Goal: Transaction & Acquisition: Purchase product/service

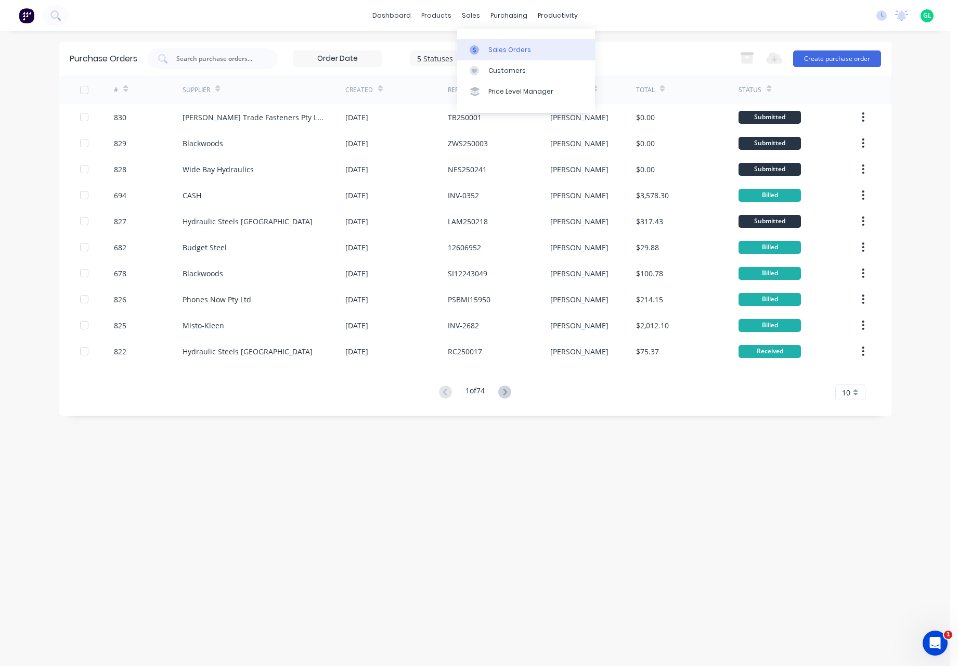
click at [509, 48] on div "Sales Orders" at bounding box center [509, 49] width 43 height 9
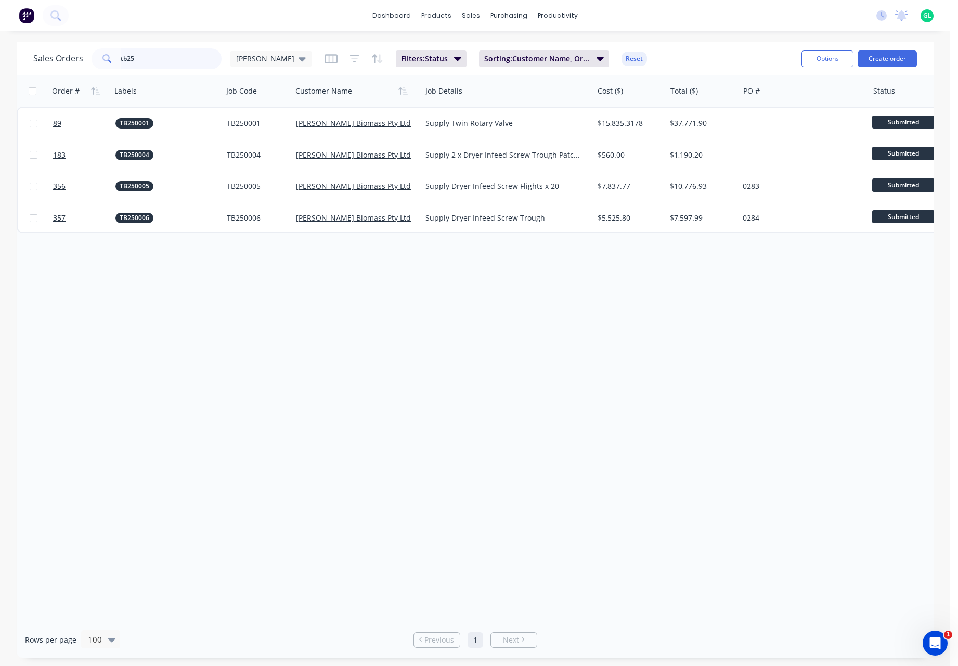
click at [132, 56] on input "tb25" at bounding box center [171, 58] width 101 height 21
type input "t"
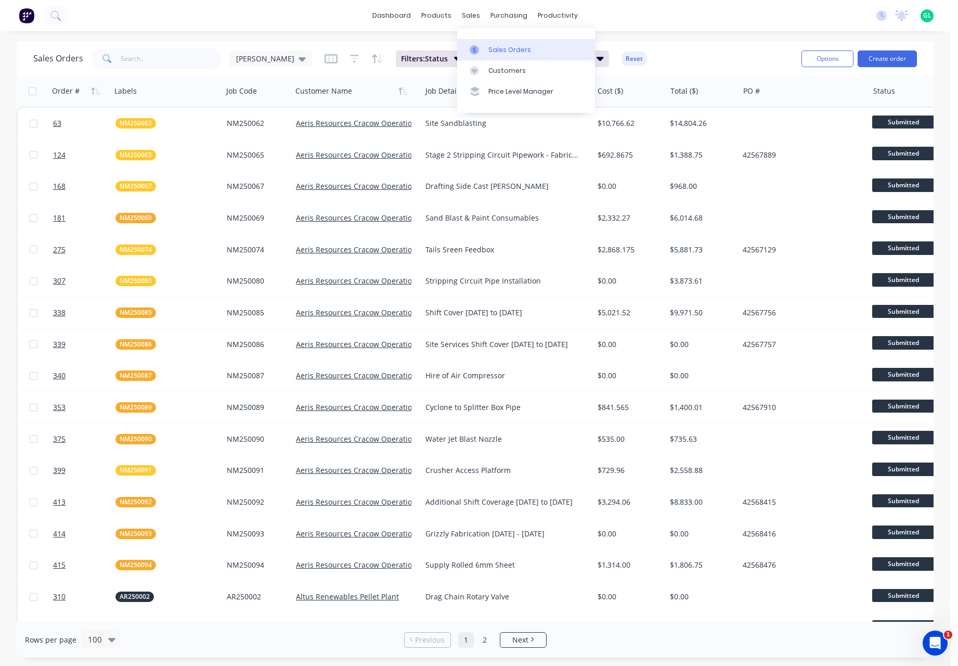
click at [492, 47] on div "Sales Orders" at bounding box center [509, 49] width 43 height 9
click at [878, 59] on button "Create order" at bounding box center [887, 58] width 59 height 17
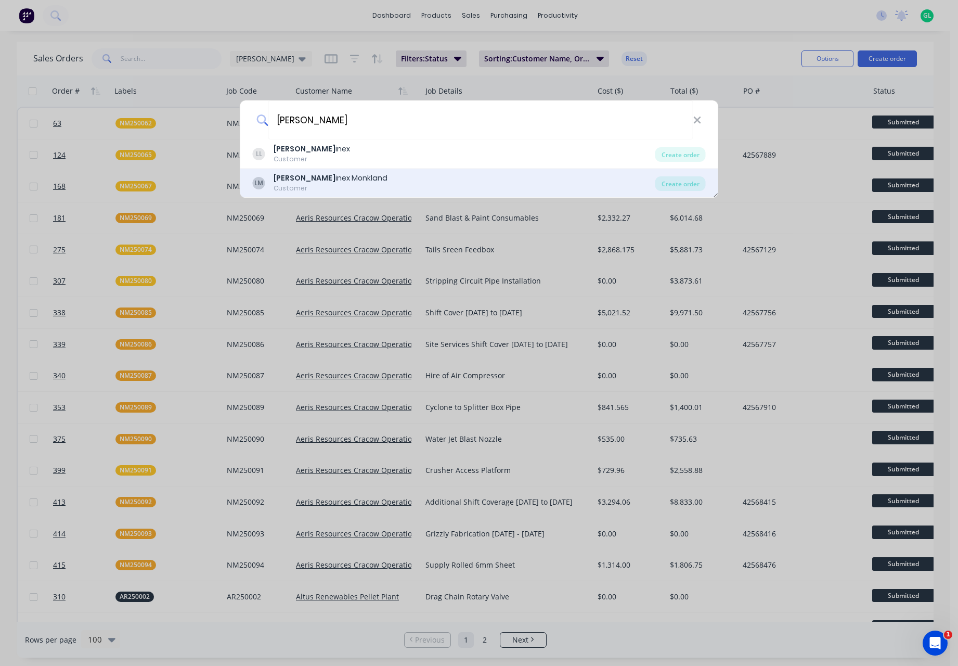
type input "[PERSON_NAME]"
click at [365, 188] on div "[PERSON_NAME] inex Monkland Customer" at bounding box center [454, 183] width 403 height 20
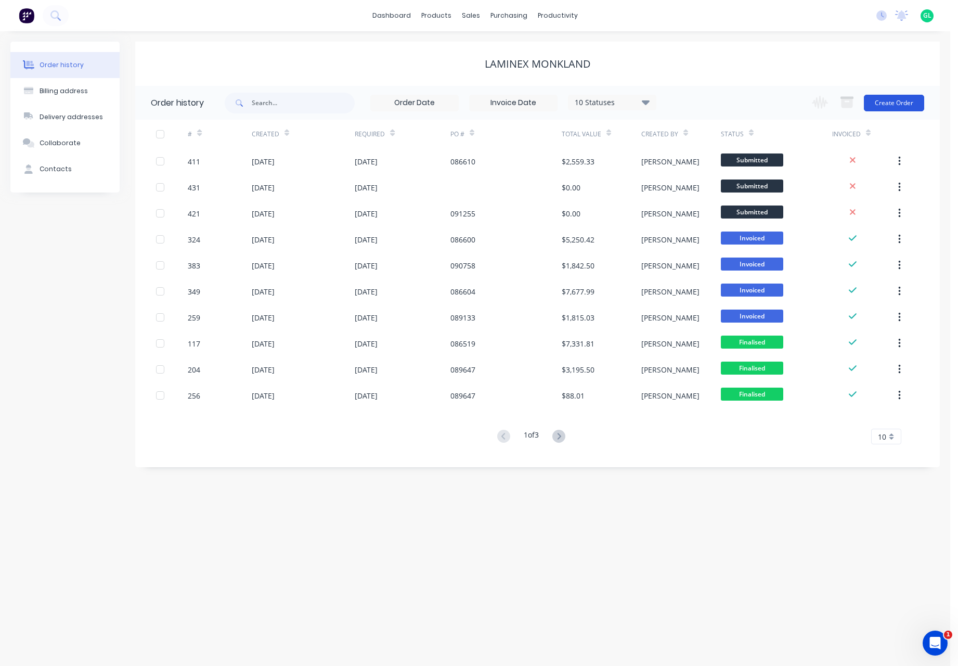
click at [891, 104] on button "Create Order" at bounding box center [894, 103] width 60 height 17
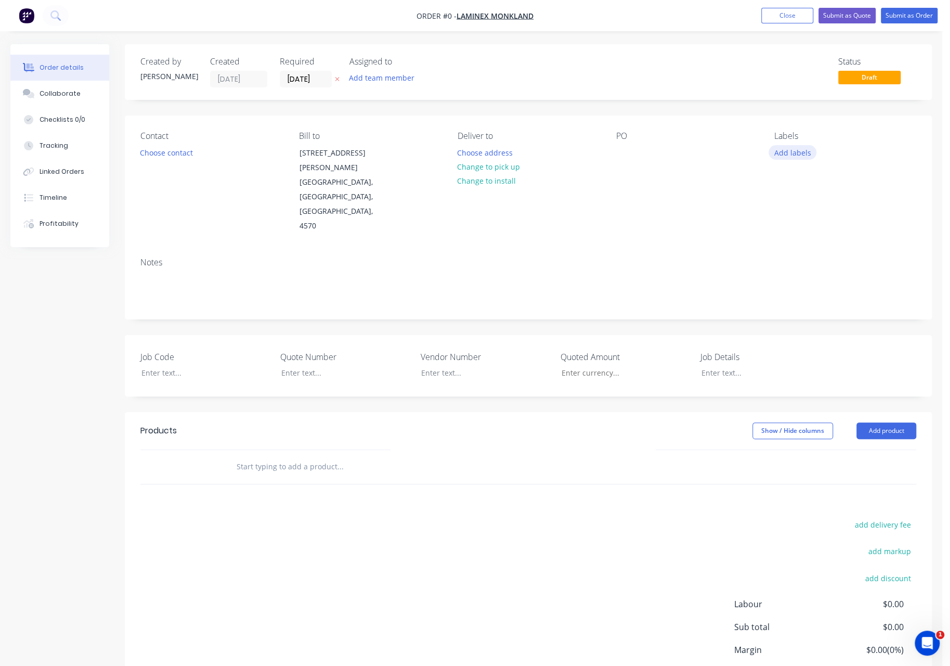
click at [800, 152] on button "Add labels" at bounding box center [793, 152] width 48 height 14
click at [821, 186] on input "text" at bounding box center [860, 182] width 109 height 21
type input "TLG250050"
click at [838, 211] on button "Create new label" at bounding box center [852, 214] width 135 height 16
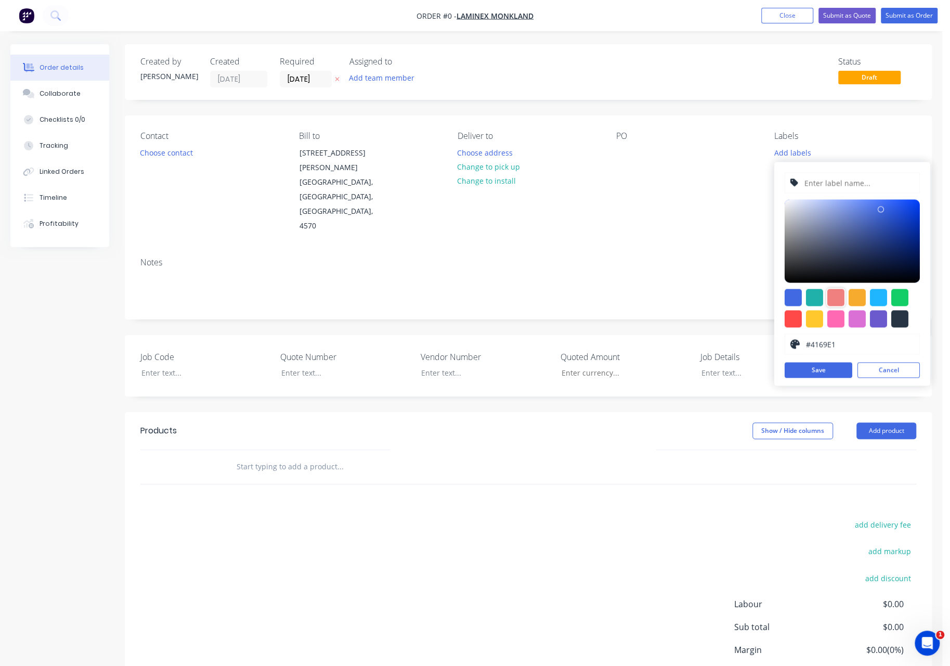
click at [836, 294] on div at bounding box center [835, 297] width 17 height 17
type input "#F08080"
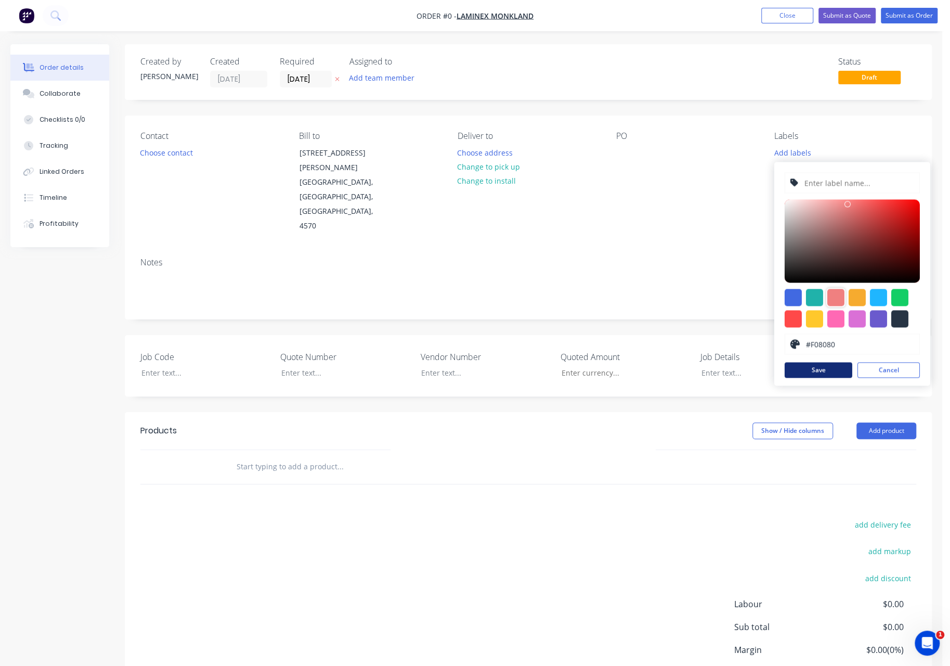
click at [828, 365] on button "Save" at bounding box center [819, 370] width 68 height 16
click at [825, 179] on input "text" at bounding box center [859, 183] width 111 height 20
type input "TLG250050"
click at [824, 368] on button "Save" at bounding box center [819, 370] width 68 height 16
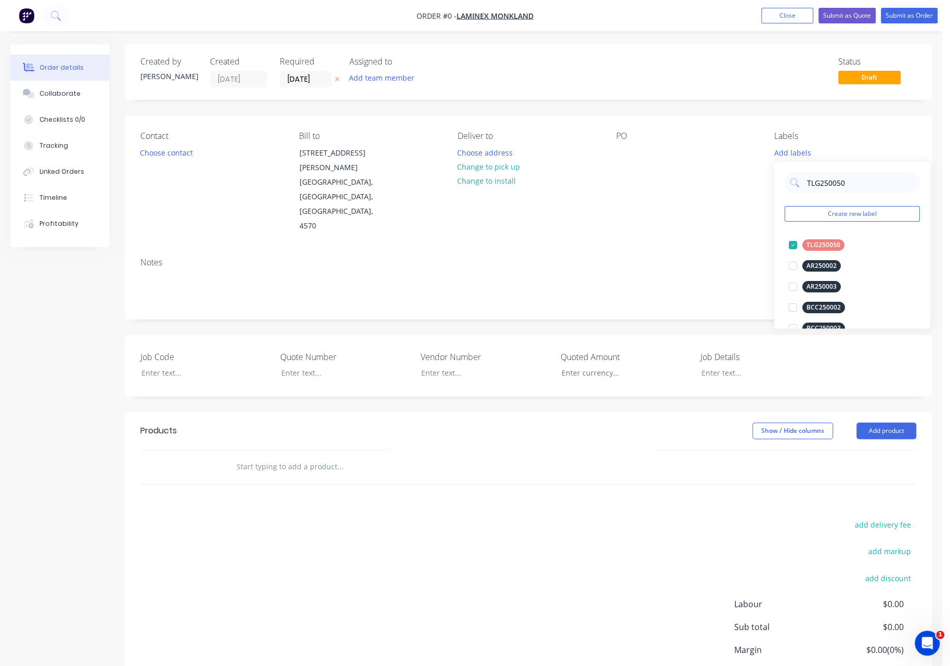
click at [692, 198] on div "Order details Collaborate Checklists 0/0 Tracking Linked Orders Timeline Profit…" at bounding box center [471, 396] width 942 height 705
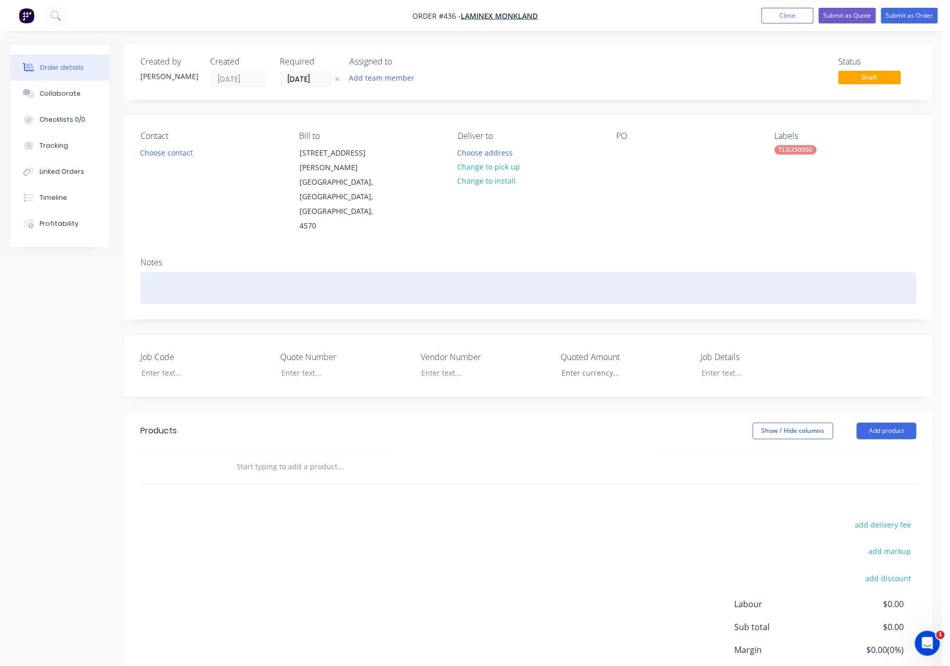
click at [198, 272] on div at bounding box center [528, 288] width 776 height 32
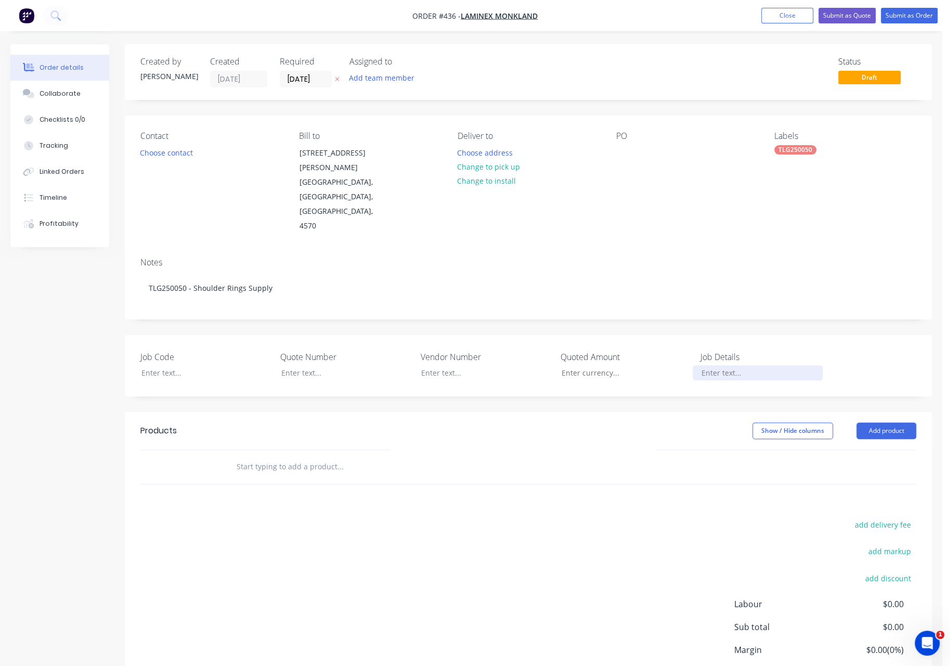
click at [729, 365] on div at bounding box center [758, 372] width 130 height 15
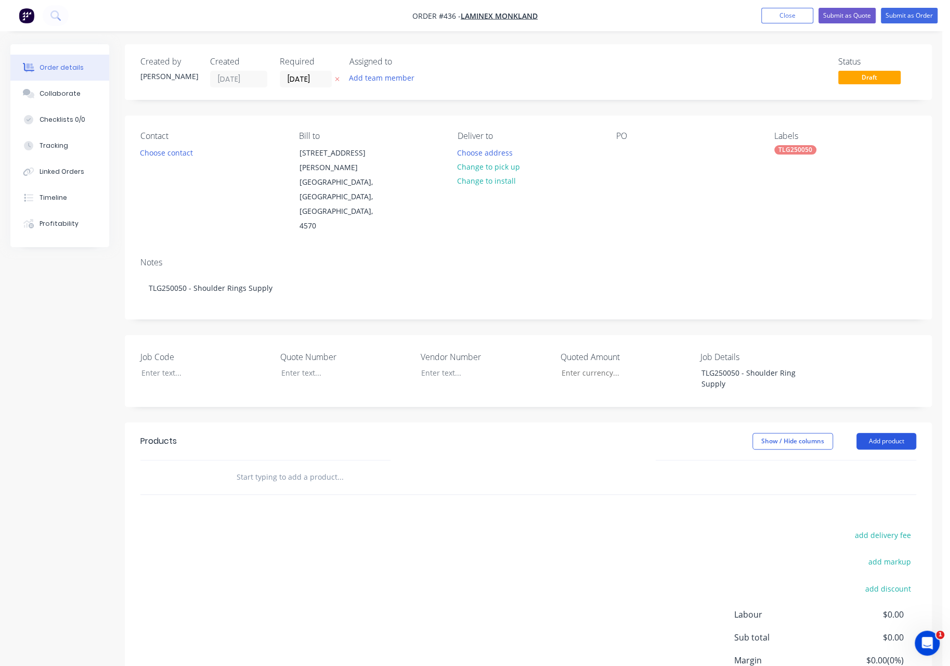
click at [892, 433] on button "Add product" at bounding box center [887, 441] width 60 height 17
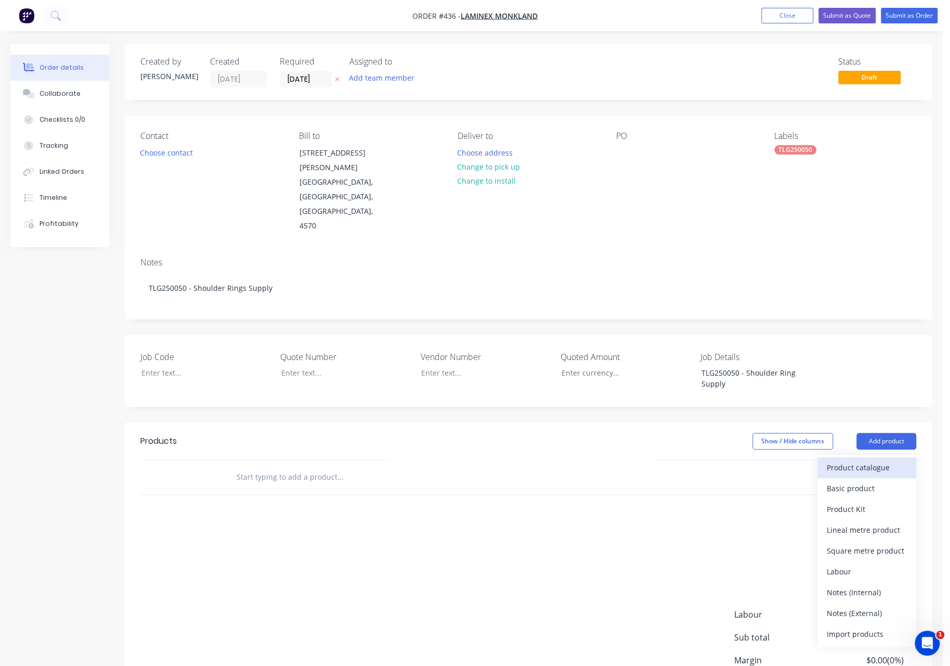
click at [870, 460] on div "Product catalogue" at bounding box center [867, 467] width 80 height 15
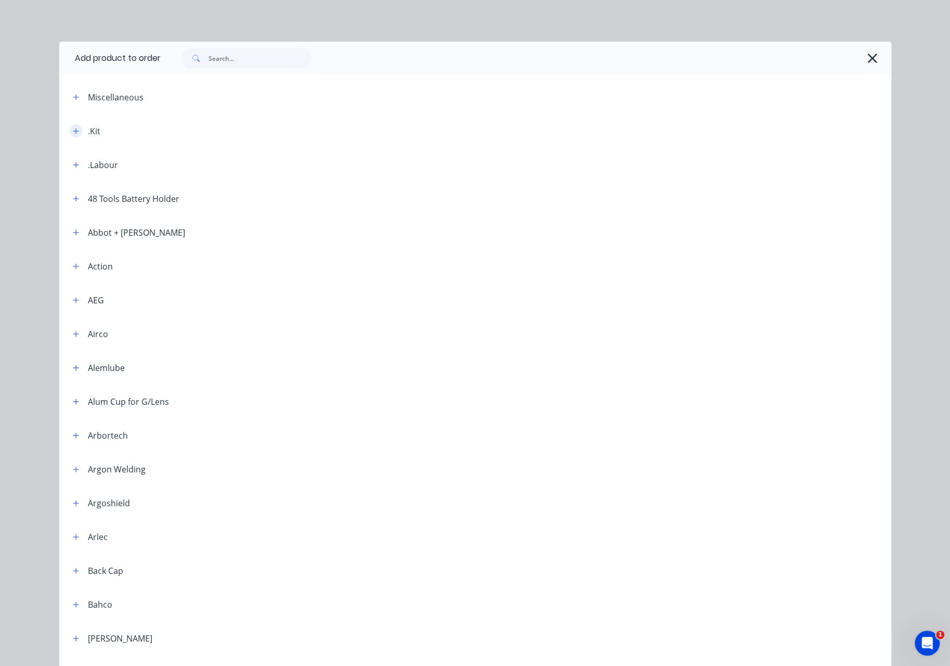
click at [73, 131] on icon "button" at bounding box center [76, 130] width 6 height 7
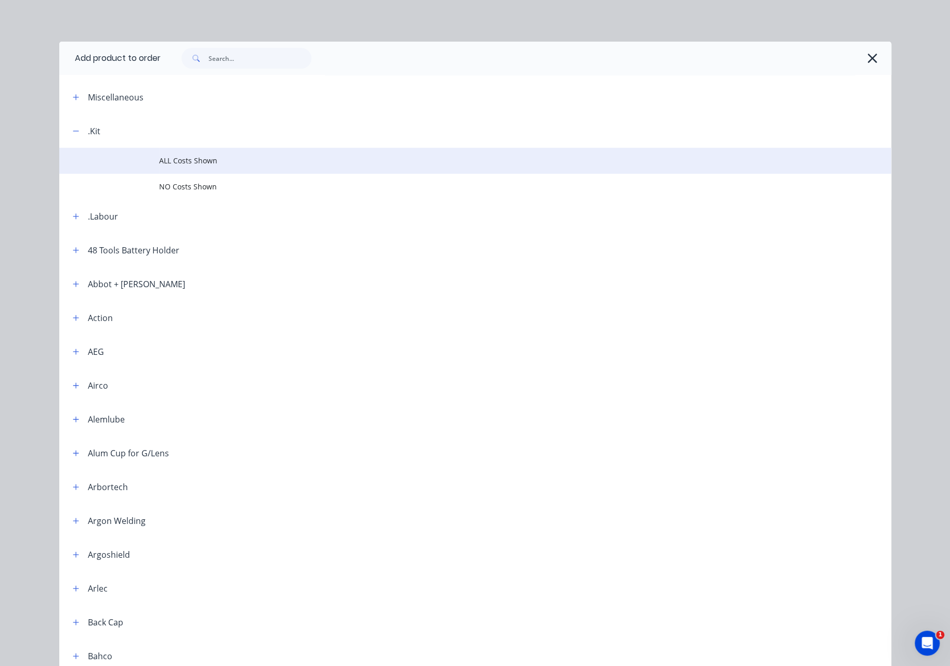
click at [162, 159] on span "ALL Costs Shown" at bounding box center [452, 160] width 586 height 11
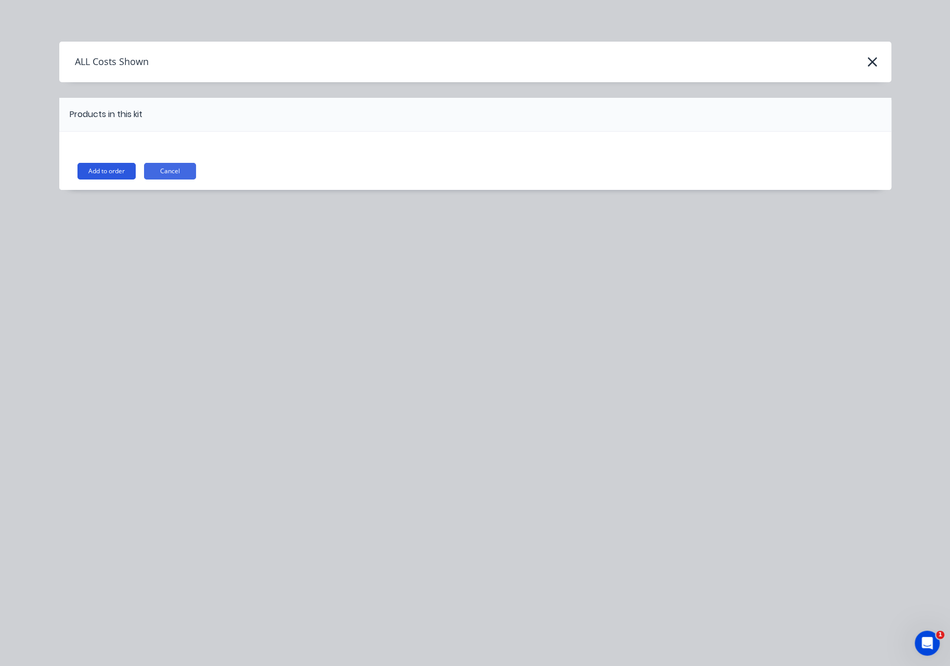
click at [112, 165] on button "Add to order" at bounding box center [106, 171] width 58 height 17
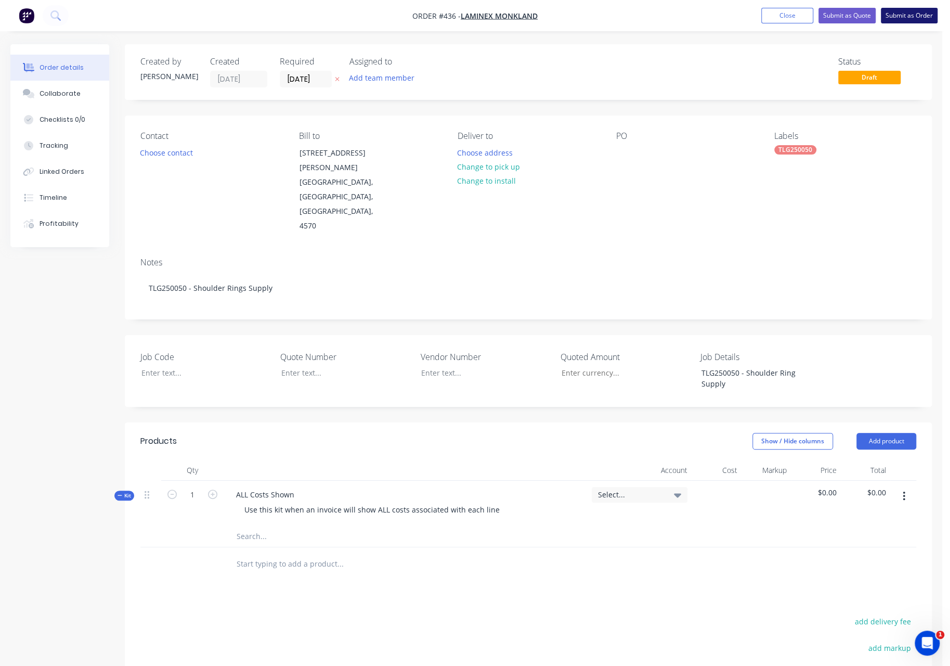
click at [904, 17] on button "Submit as Order" at bounding box center [909, 16] width 57 height 16
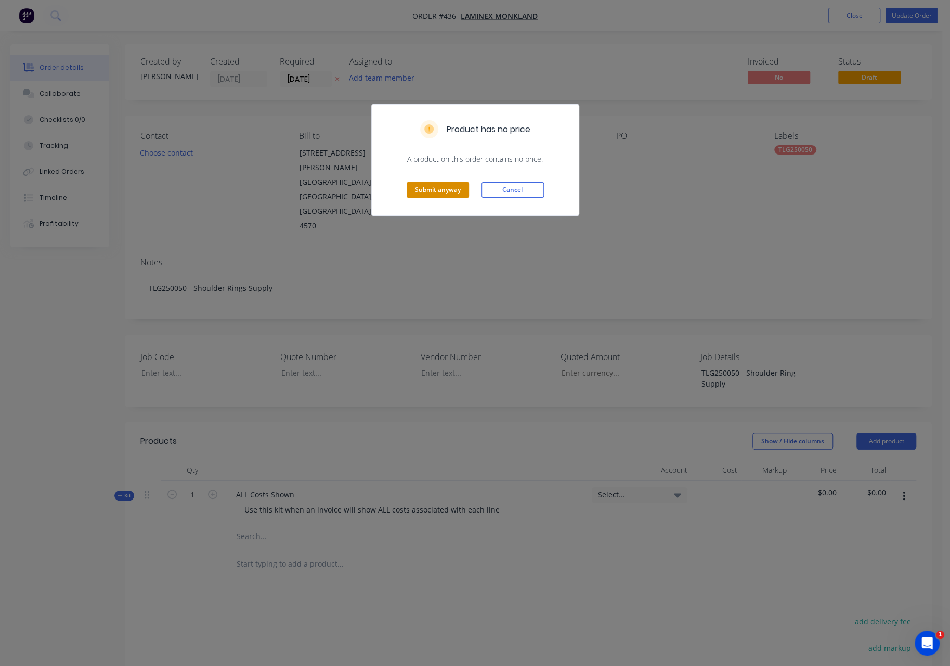
click at [448, 187] on button "Submit anyway" at bounding box center [438, 190] width 62 height 16
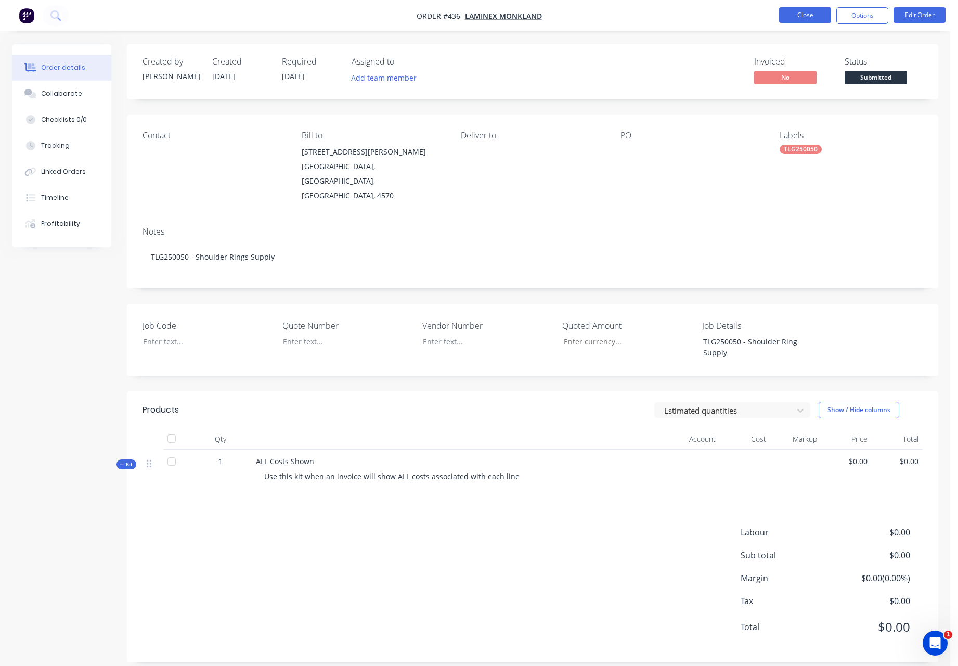
click at [813, 12] on button "Close" at bounding box center [805, 15] width 52 height 16
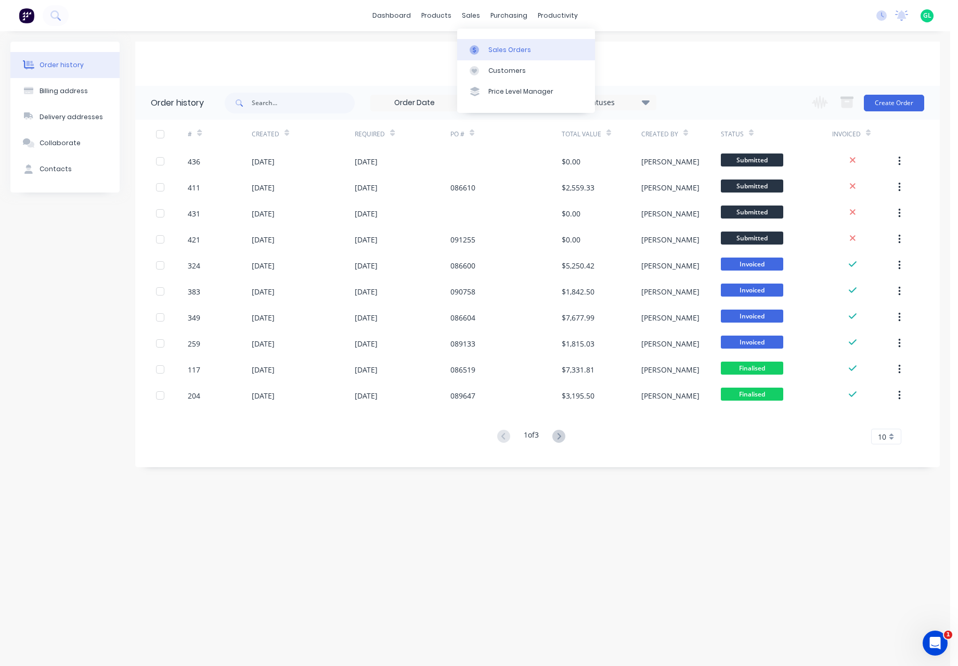
click at [498, 50] on div "Sales Orders" at bounding box center [509, 49] width 43 height 9
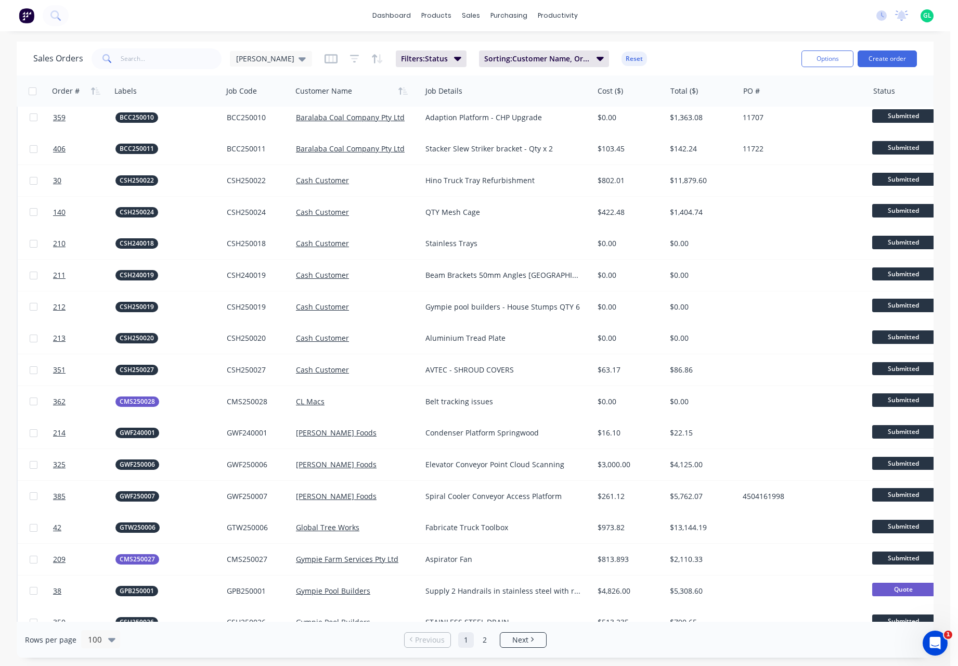
scroll to position [624, 0]
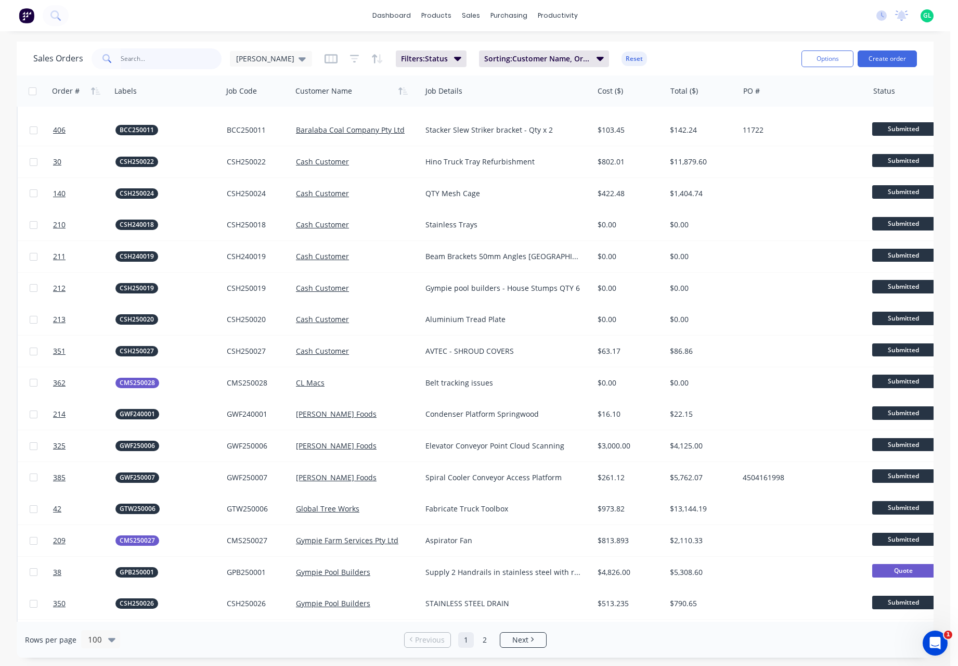
click at [136, 59] on input "text" at bounding box center [171, 58] width 101 height 21
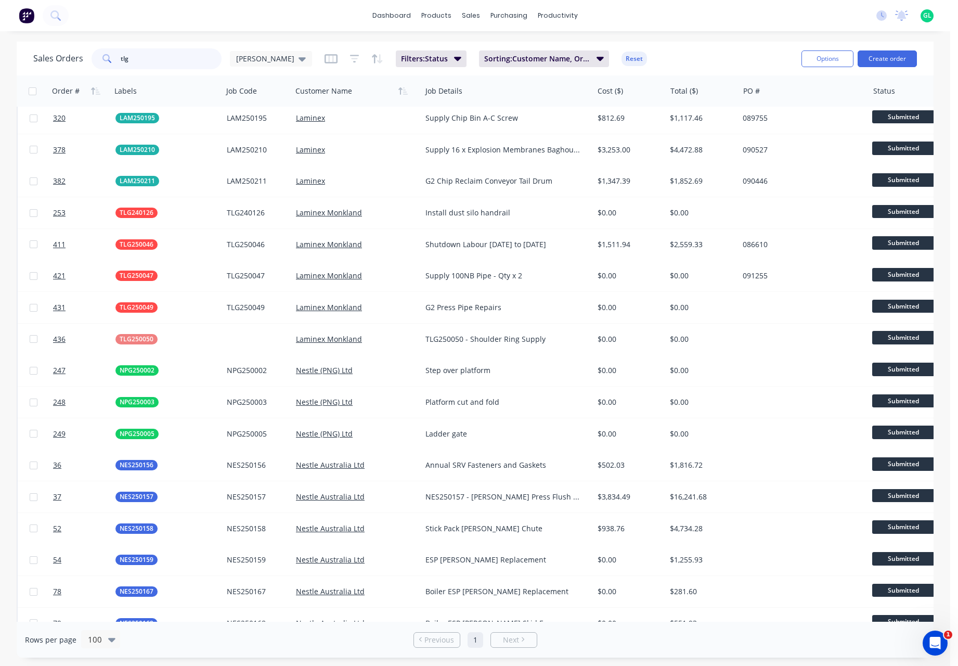
scroll to position [0, 0]
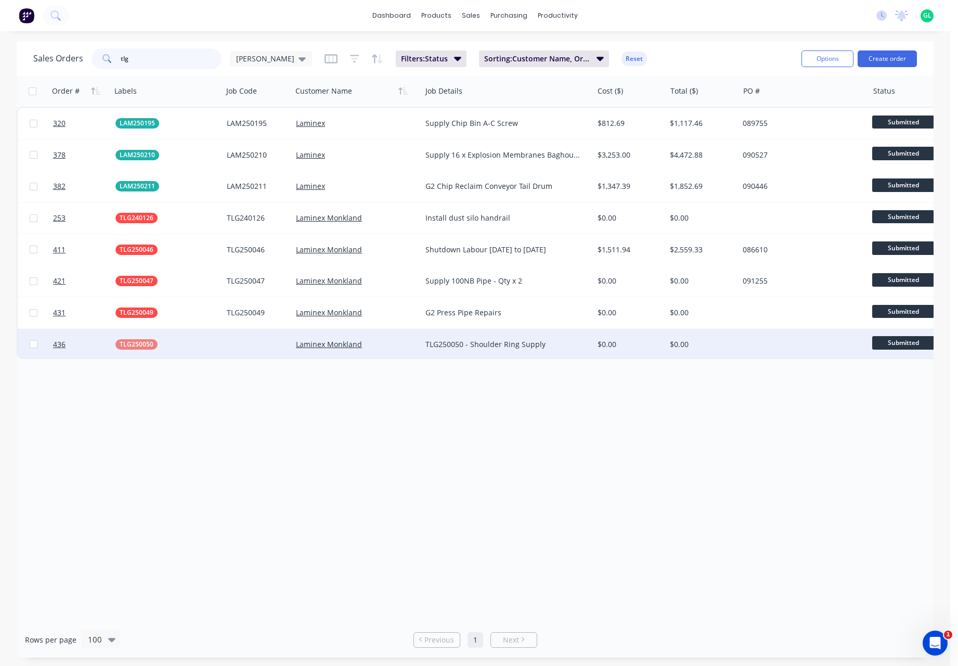
type input "tlg"
click at [581, 341] on div "TLG250050 - Shoulder Ring Supply" at bounding box center [506, 344] width 163 height 10
click at [662, 338] on div "$0.00" at bounding box center [629, 344] width 73 height 31
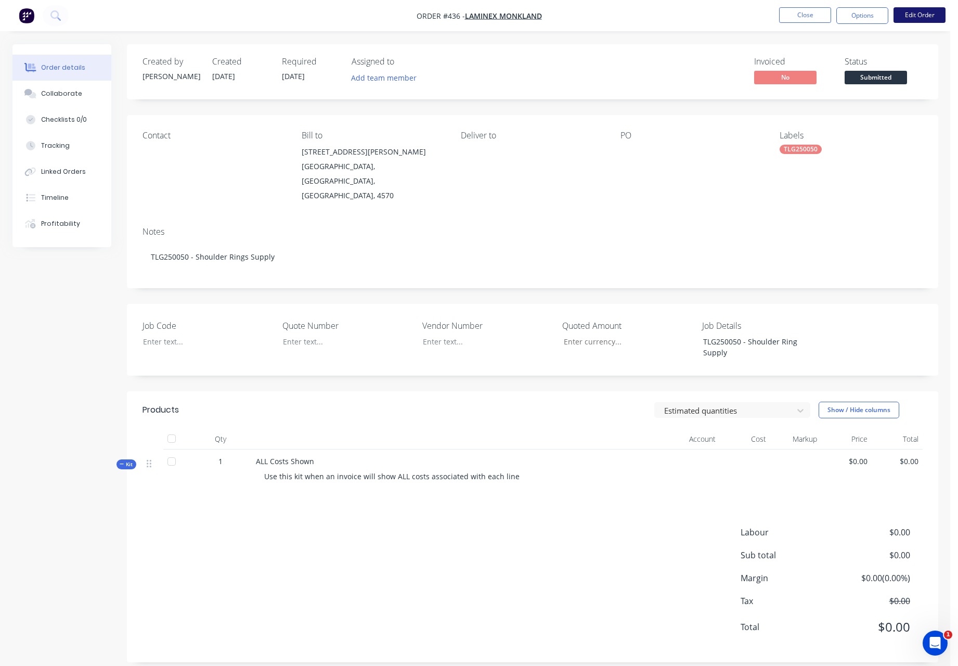
click at [916, 13] on button "Edit Order" at bounding box center [919, 15] width 52 height 16
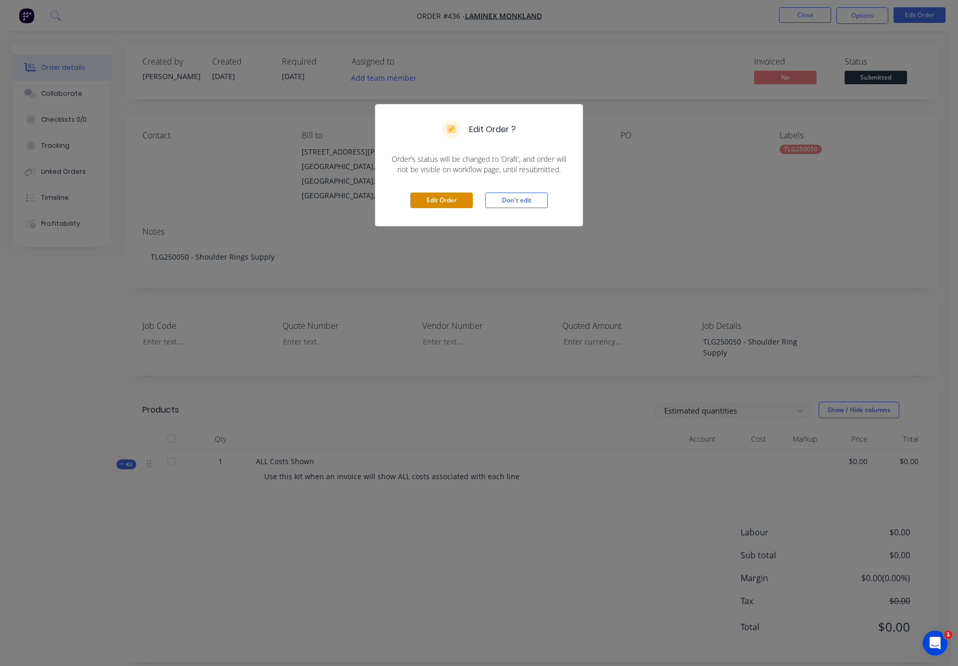
click at [426, 208] on button "Edit Order" at bounding box center [441, 200] width 62 height 16
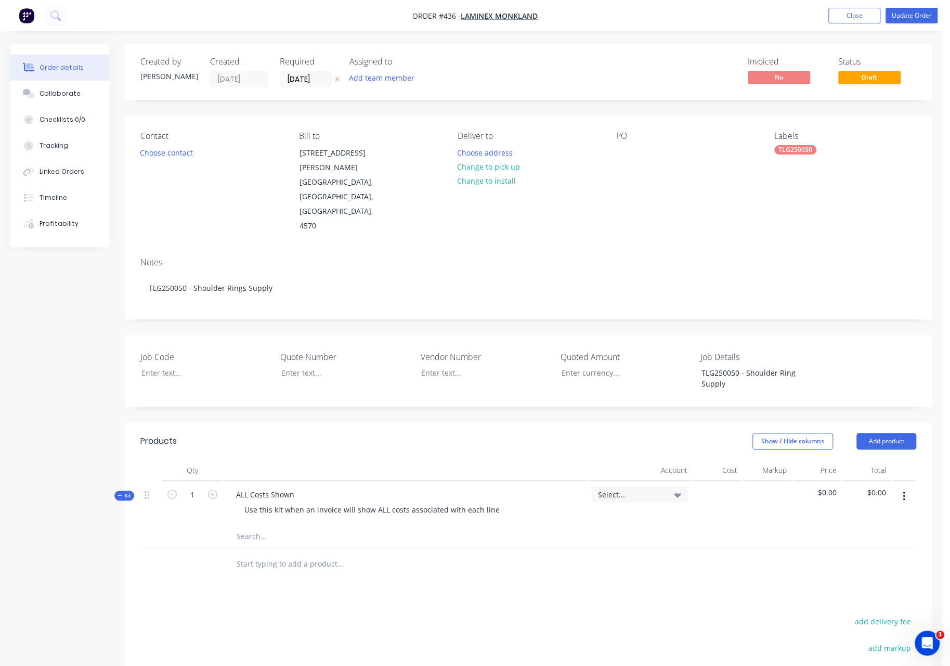
click at [261, 526] on input "text" at bounding box center [340, 536] width 208 height 21
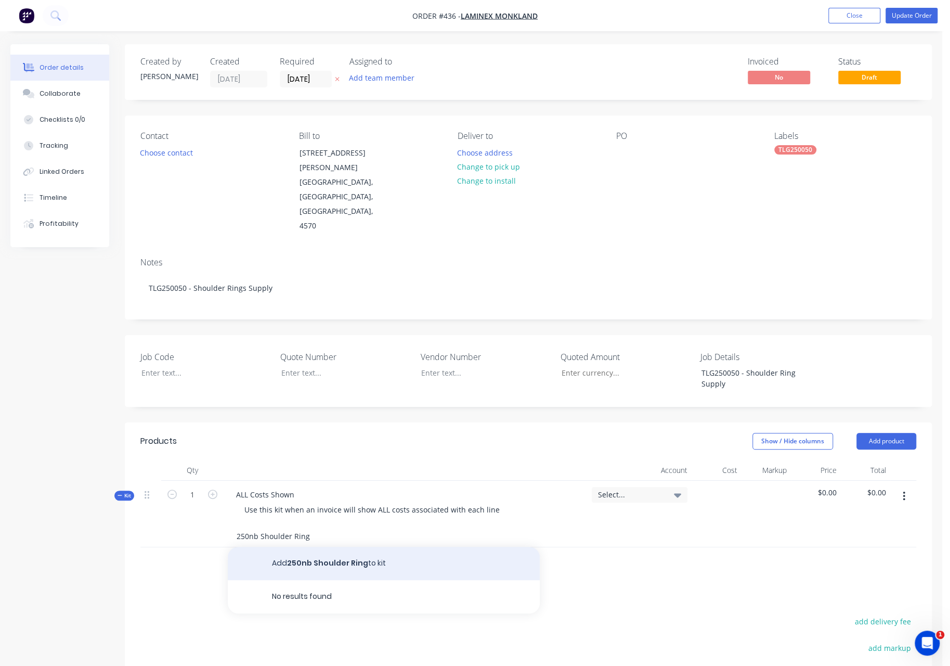
type input "250nb Shoulder Ring"
click at [296, 547] on button "Add 250nb Shoulder Ring to kit" at bounding box center [384, 563] width 312 height 33
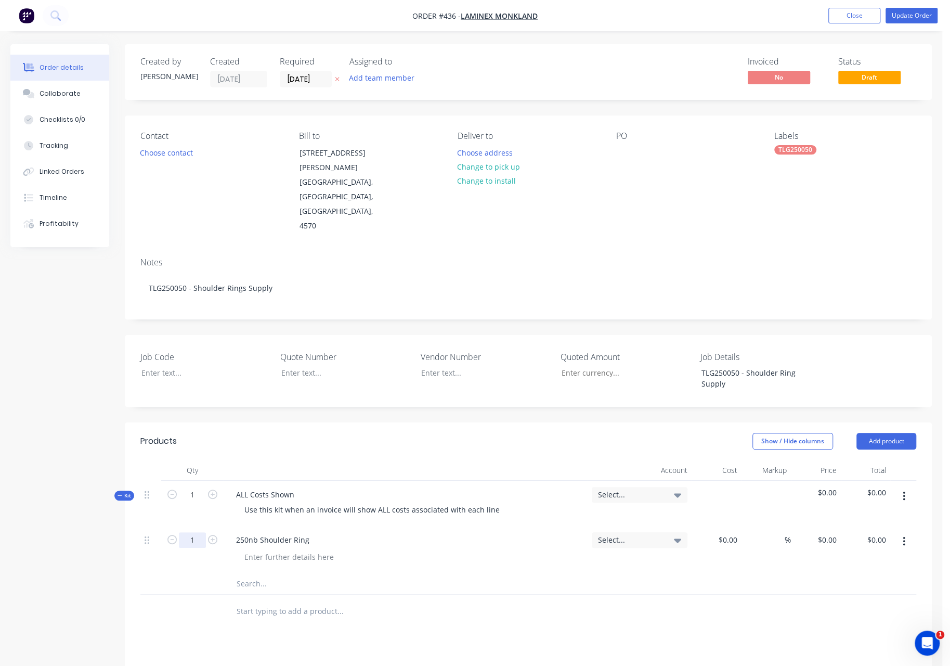
click at [195, 532] on input "1" at bounding box center [192, 540] width 27 height 16
type input "3"
click at [353, 549] on div at bounding box center [409, 556] width 347 height 15
click at [930, 13] on button "Update Order" at bounding box center [912, 16] width 52 height 16
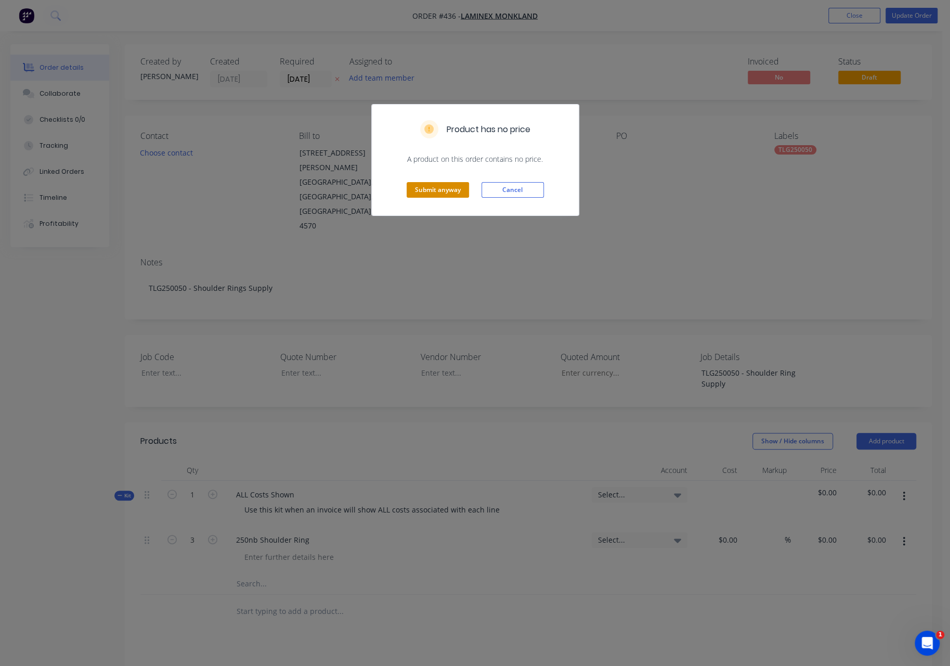
click at [450, 189] on button "Submit anyway" at bounding box center [438, 190] width 62 height 16
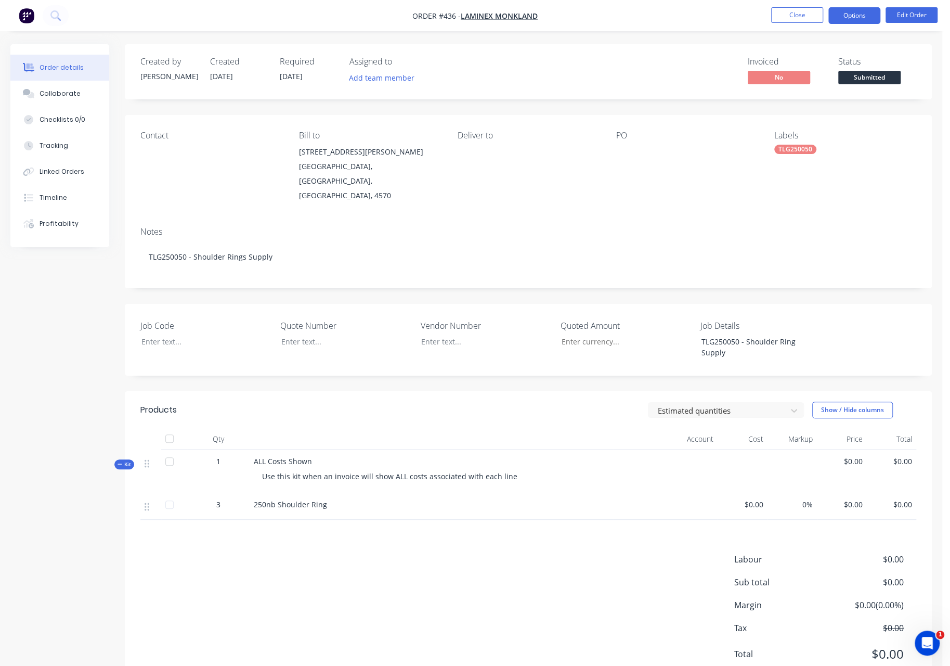
click at [857, 9] on button "Options" at bounding box center [854, 15] width 52 height 17
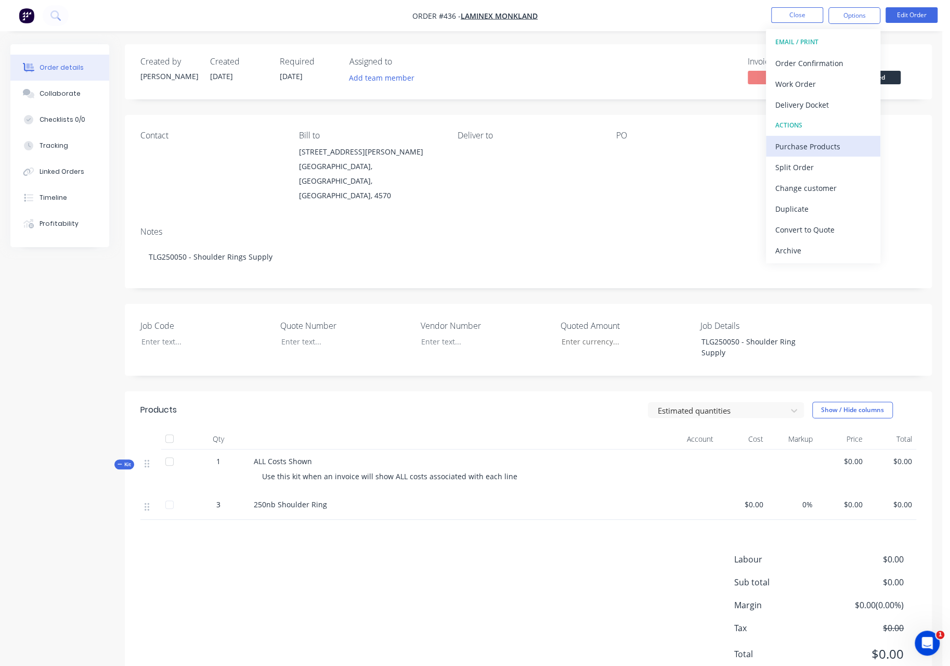
click at [821, 147] on div "Purchase Products" at bounding box center [823, 146] width 96 height 15
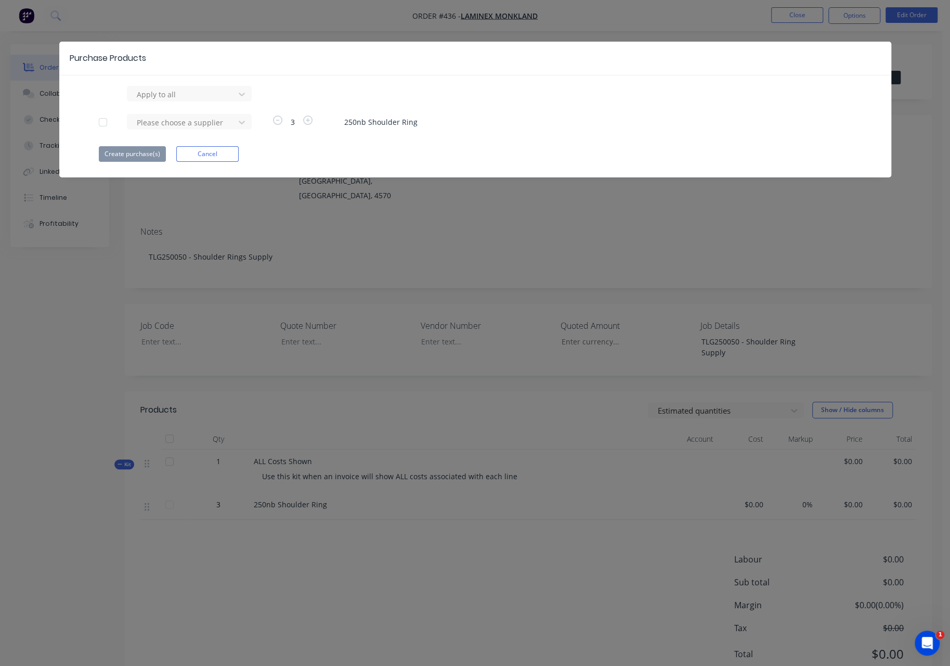
click at [102, 123] on div at bounding box center [103, 122] width 21 height 21
click at [244, 93] on icon at bounding box center [242, 95] width 6 height 4
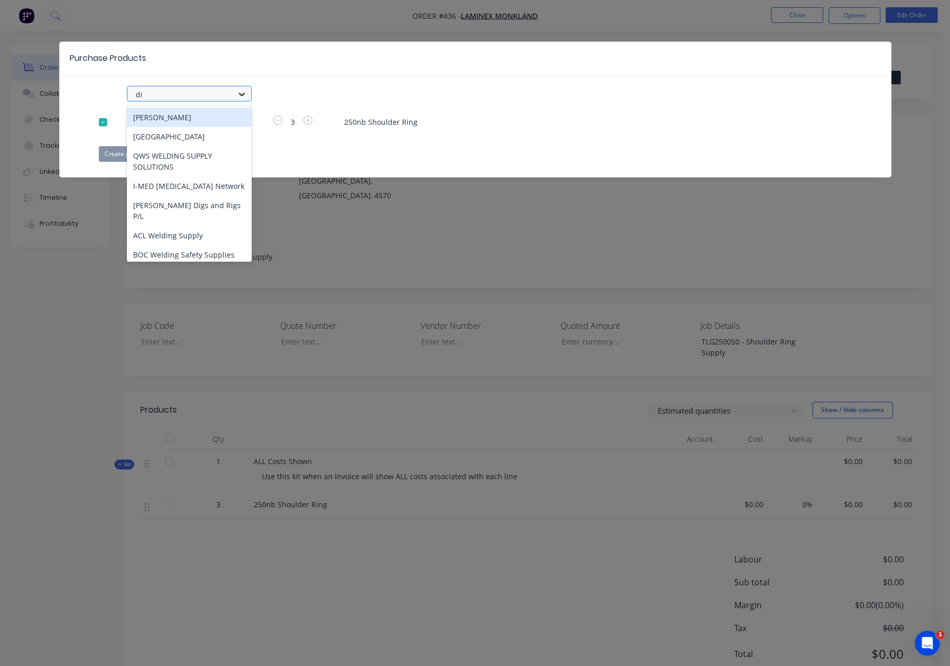
type input "[PERSON_NAME]"
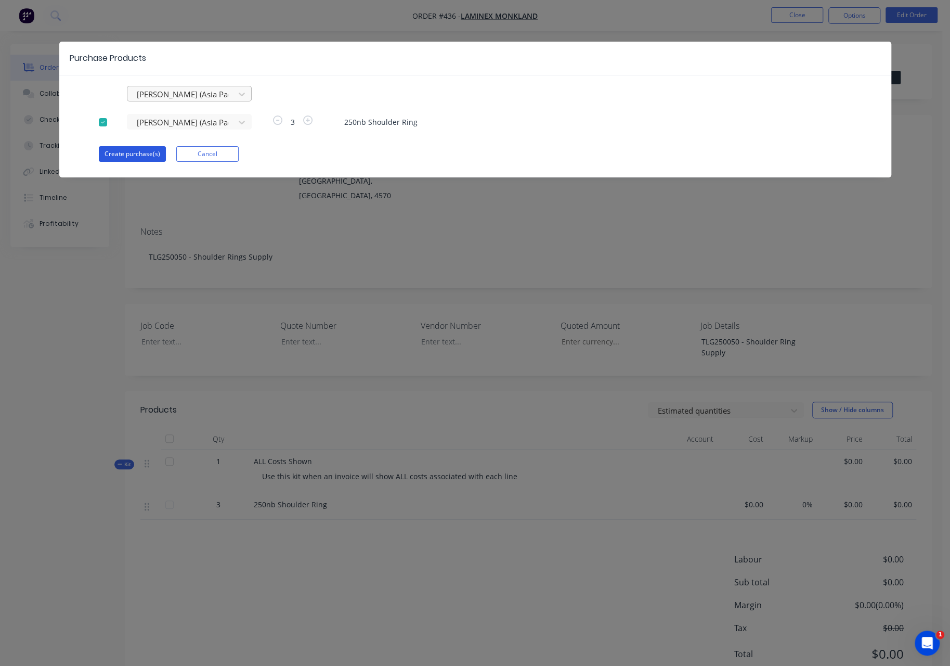
click at [112, 154] on button "Create purchase(s)" at bounding box center [132, 154] width 67 height 16
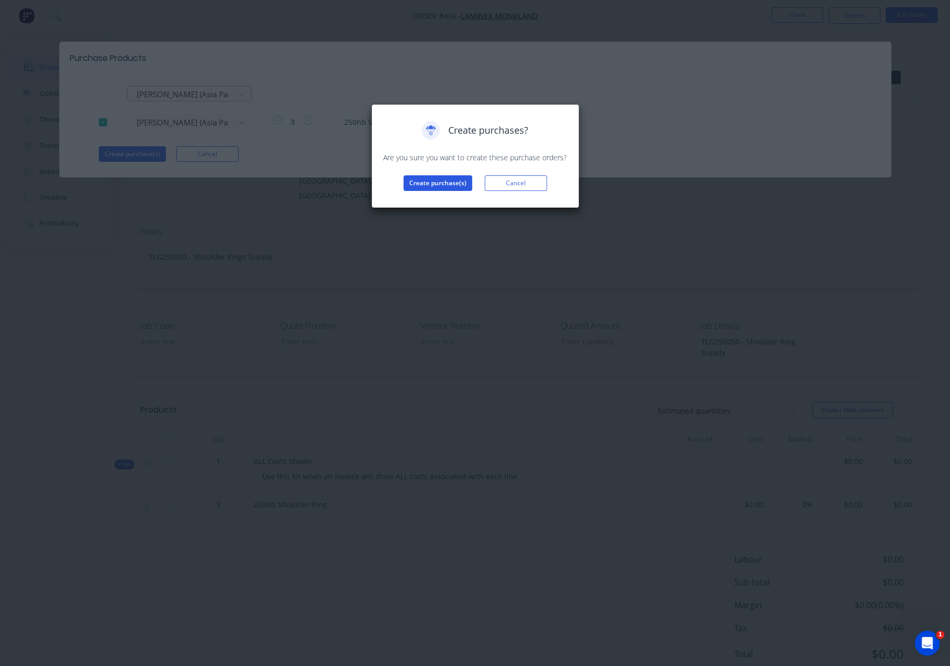
click at [423, 182] on button "Create purchase(s)" at bounding box center [438, 183] width 69 height 16
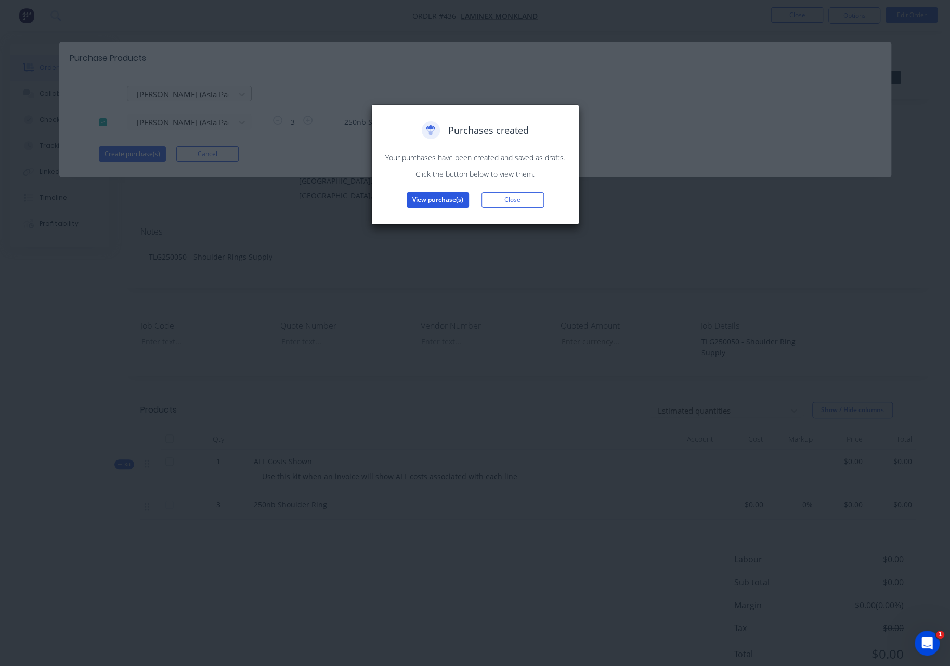
click at [436, 201] on button "View purchase(s)" at bounding box center [438, 200] width 62 height 16
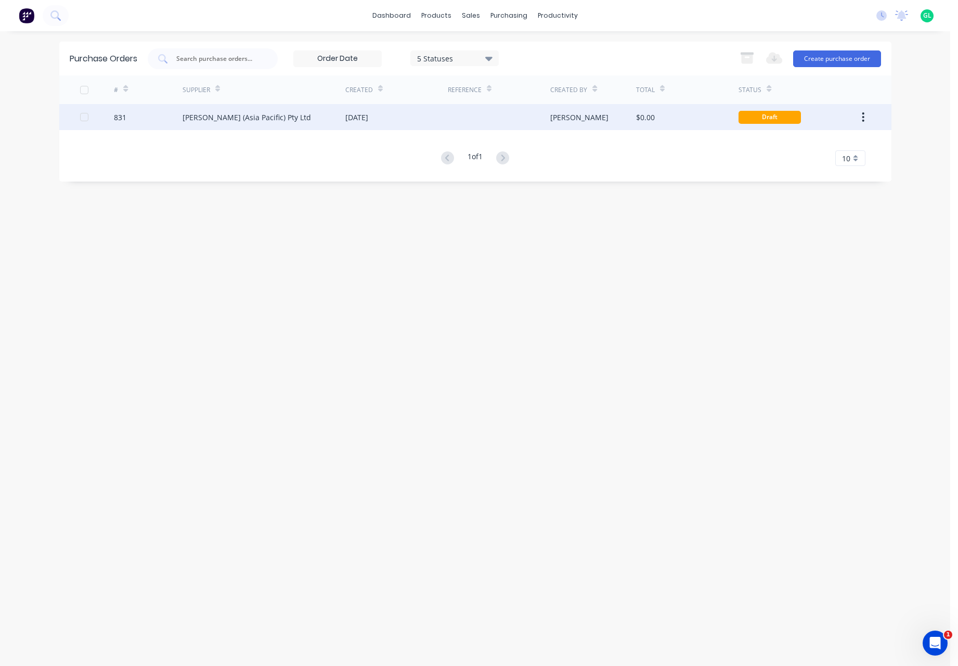
click at [235, 115] on div "[PERSON_NAME] (Asia Pacific) Pty Ltd" at bounding box center [247, 117] width 128 height 11
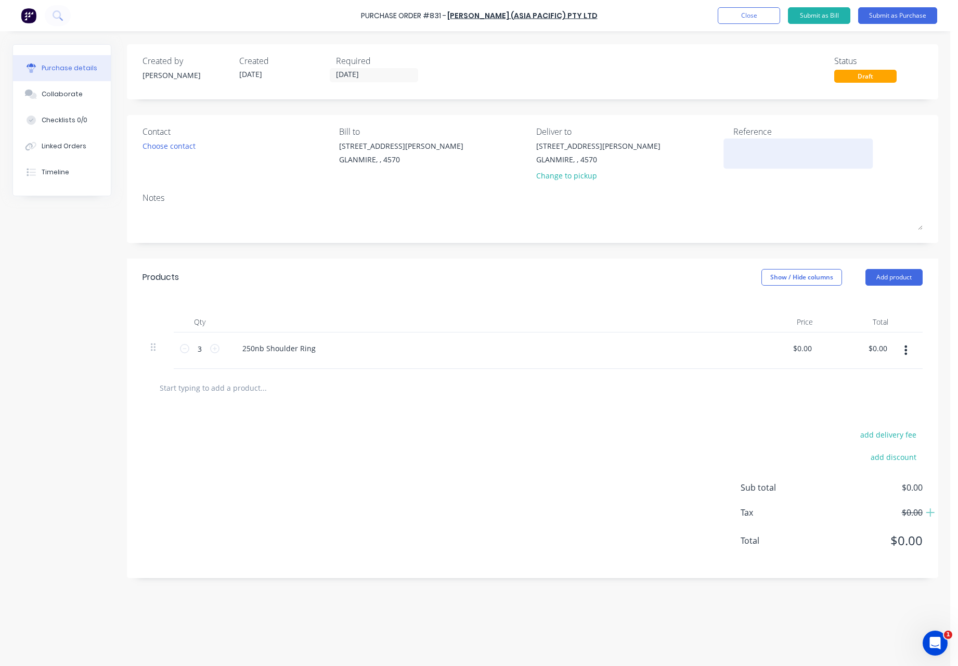
click at [763, 145] on textarea at bounding box center [798, 151] width 130 height 23
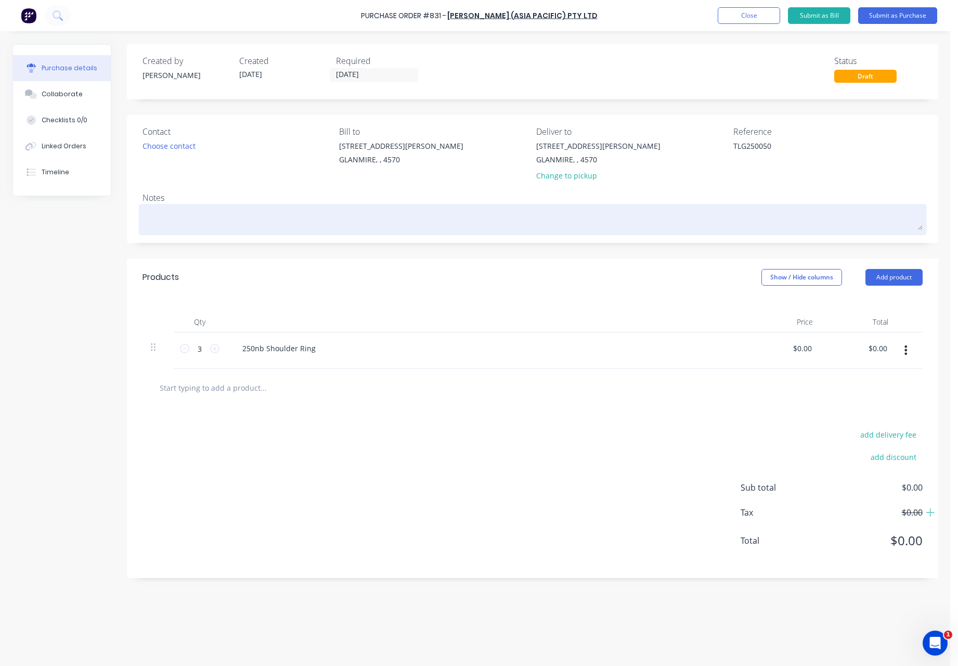
type textarea "TLG250050"
type textarea "x"
type textarea "TLG250050"
click at [203, 212] on textarea at bounding box center [533, 217] width 780 height 23
type textarea "x"
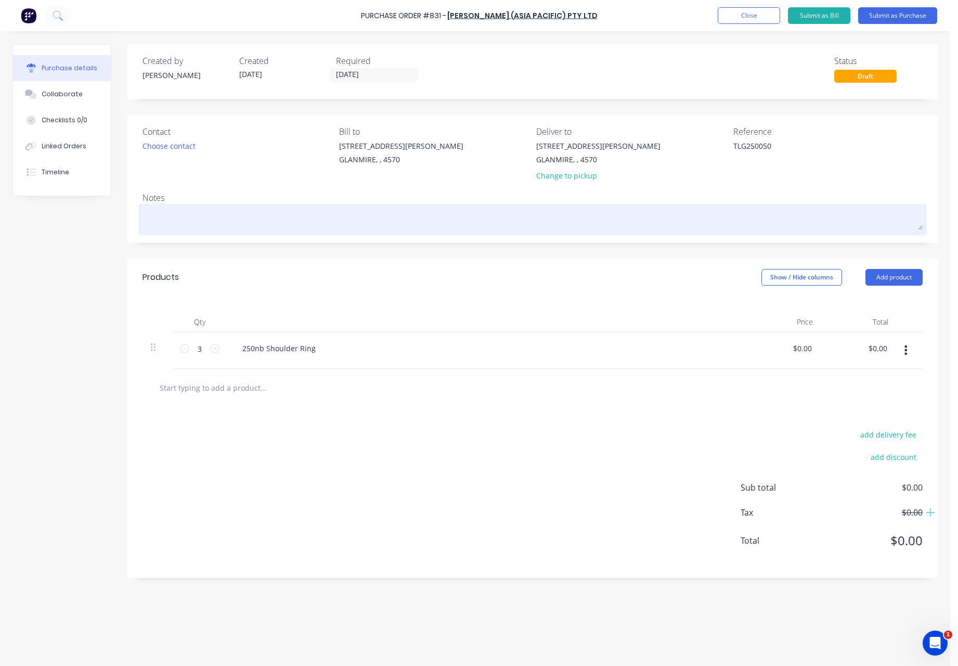
type textarea "T"
type textarea "x"
type textarea "TL"
type textarea "x"
type textarea "TLG"
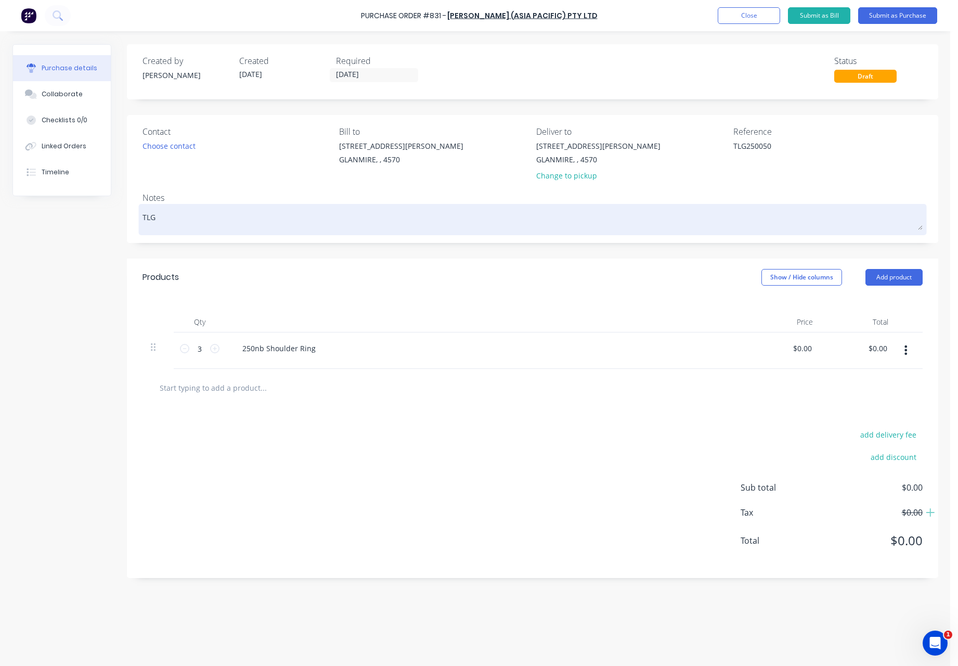
type textarea "x"
type textarea "TLG2"
type textarea "x"
type textarea "TLG25"
type textarea "x"
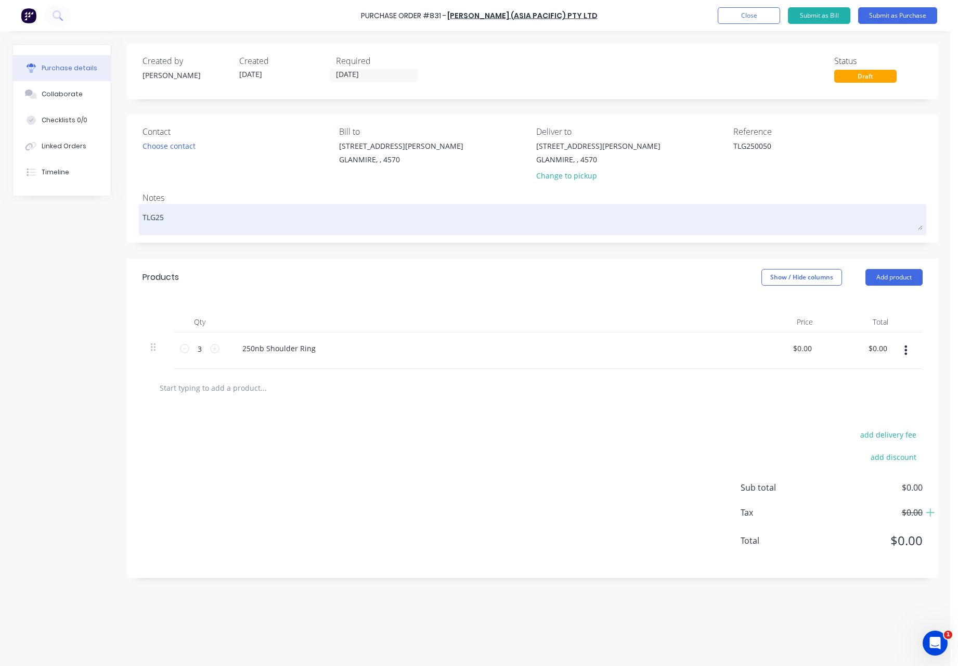
type textarea "TLG250"
type textarea "x"
type textarea "TLG2500"
type textarea "x"
type textarea "TLG25005"
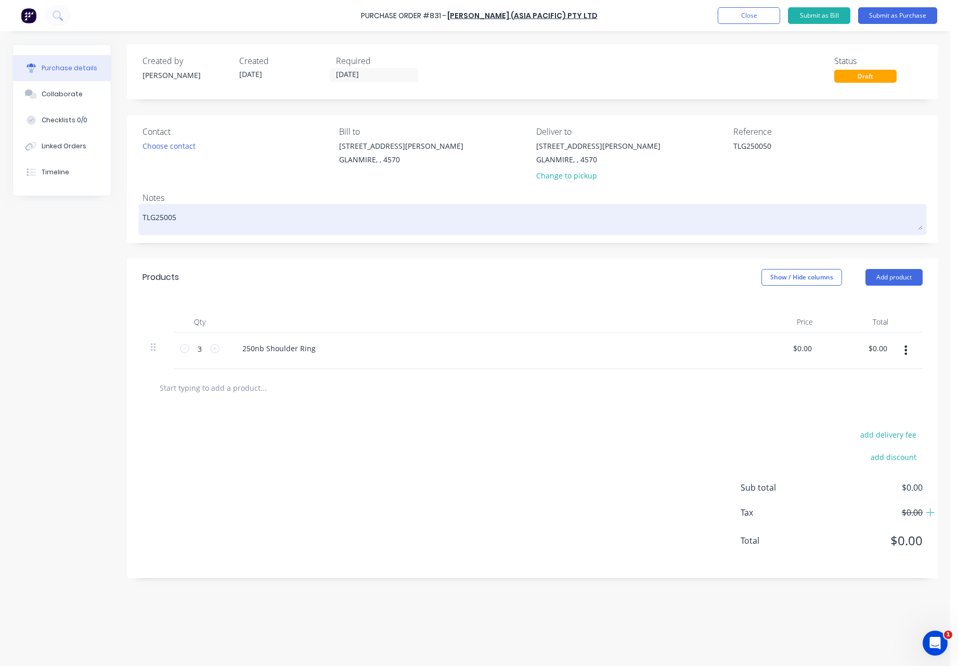
type textarea "x"
type textarea "TLG250050"
type textarea "x"
type textarea "TLG250050"
type textarea "x"
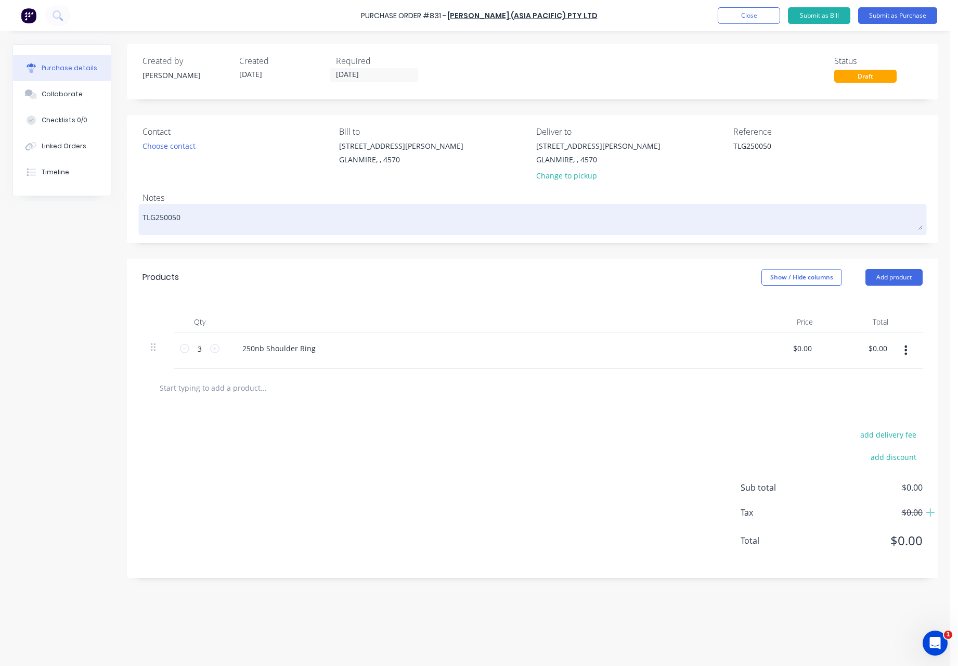
type textarea "TLG250050 -"
type textarea "x"
type textarea "TLG250050 -"
type textarea "x"
type textarea "TLG250050 - G"
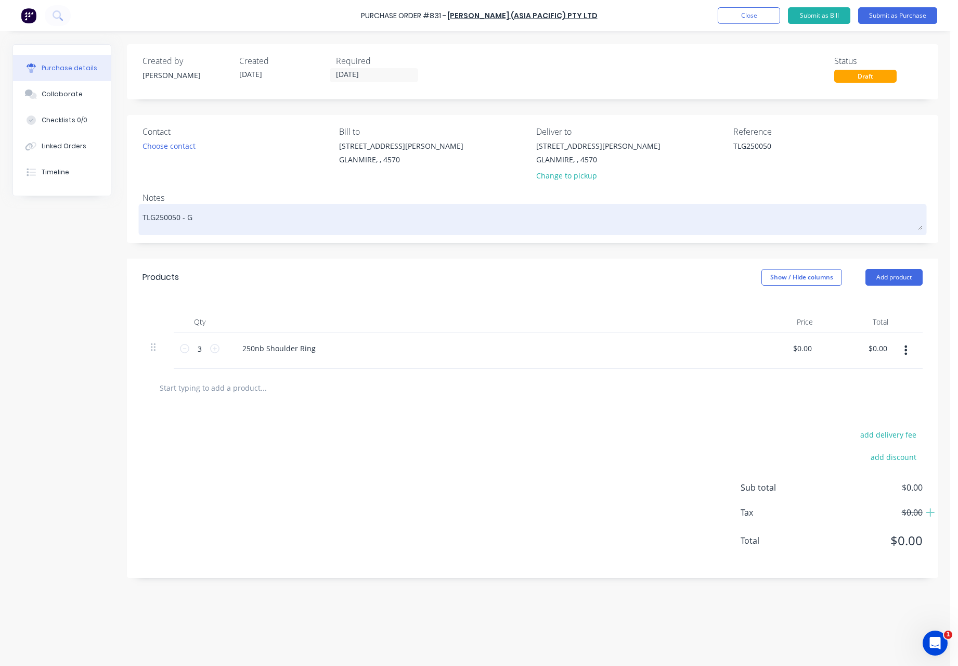
type textarea "x"
type textarea "TLG250050 - Gr"
type textarea "x"
type textarea "TLG250050 - Gre"
type textarea "x"
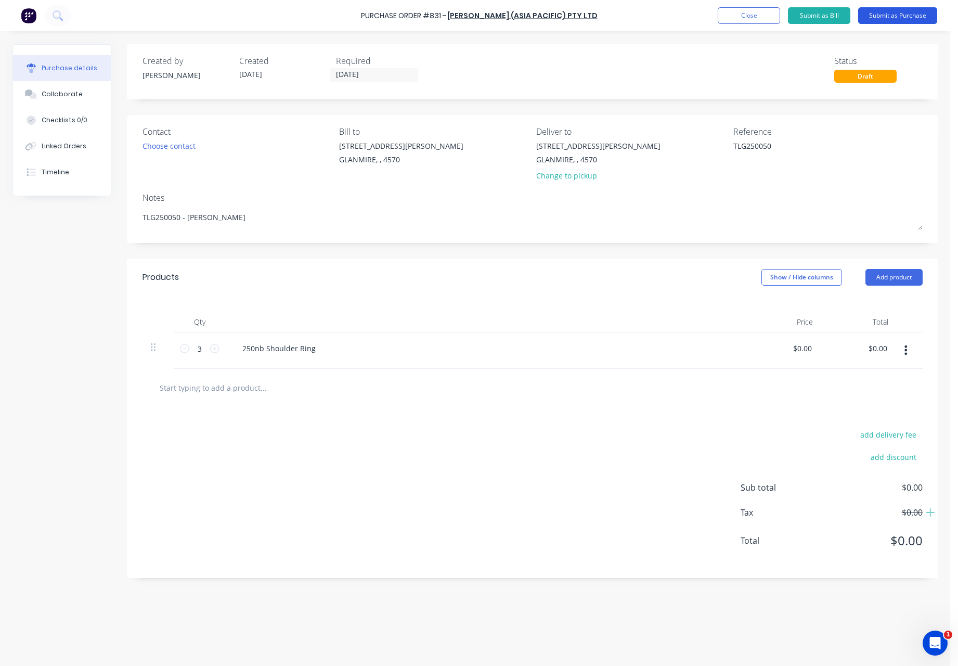
type textarea "TLG250050 - [PERSON_NAME]"
type textarea "x"
type textarea "TLG250050 - [PERSON_NAME]"
click at [913, 15] on button "Submit as Purchase" at bounding box center [897, 15] width 79 height 17
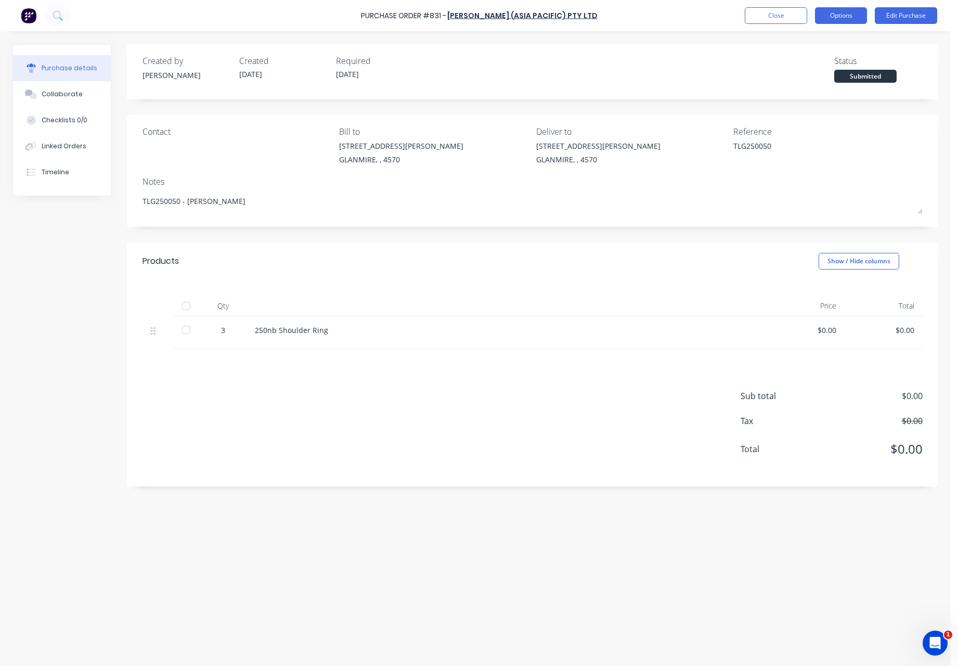
click at [843, 18] on button "Options" at bounding box center [841, 15] width 52 height 17
click at [821, 45] on div "Print / Email" at bounding box center [818, 42] width 80 height 15
click at [810, 89] on div "Without pricing" at bounding box center [818, 83] width 80 height 15
type textarea "x"
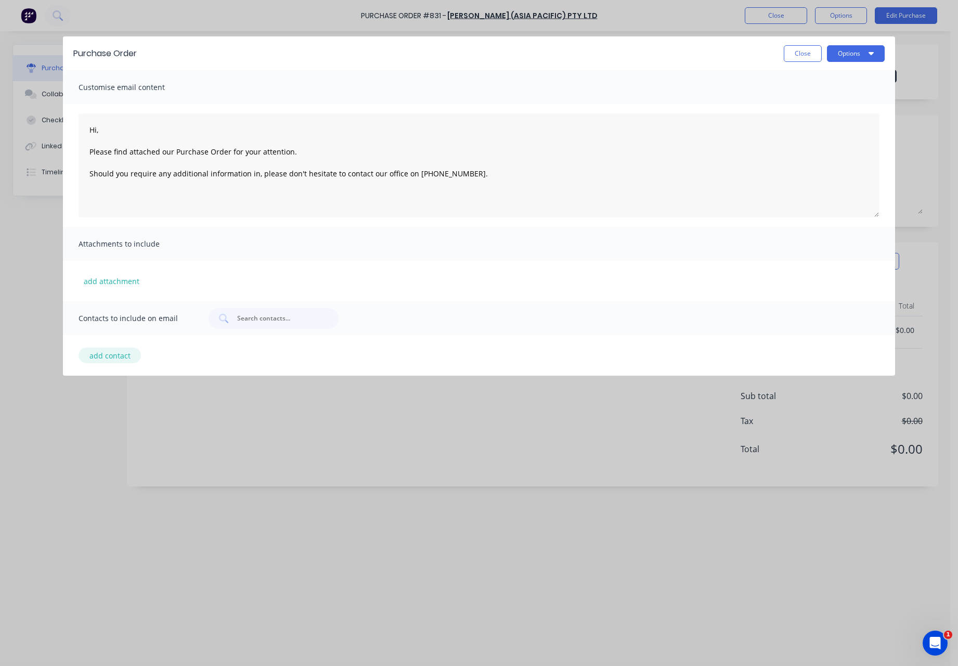
click at [96, 355] on button "add contact" at bounding box center [110, 355] width 62 height 16
type textarea "Hi, Please find attached our Purchase Order for your attention. Should you requ…"
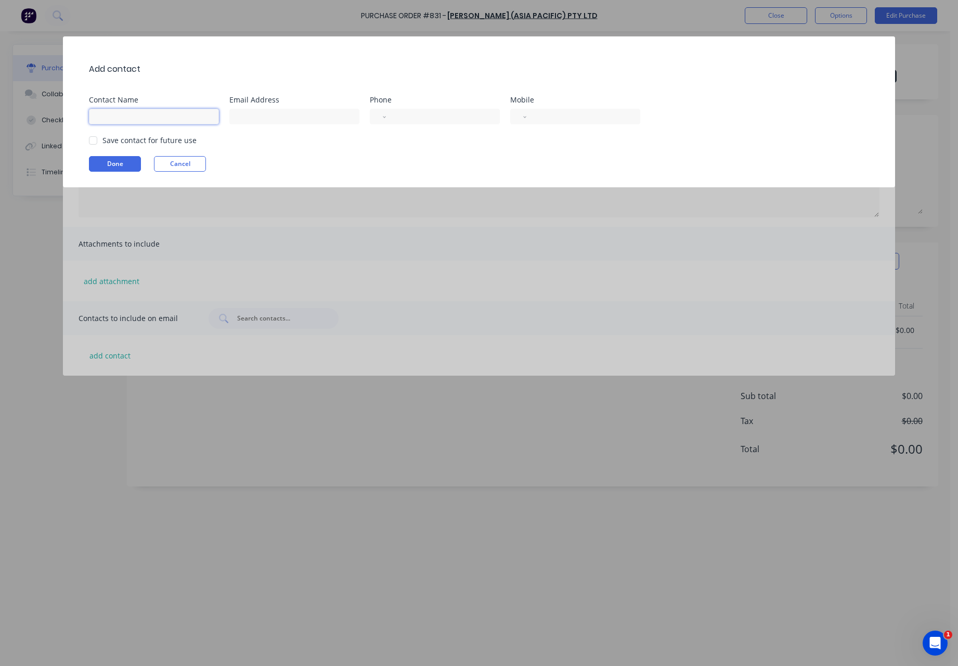
click at [108, 119] on input at bounding box center [154, 117] width 130 height 16
type input "[PERSON_NAME]"
type input "[PERSON_NAME][EMAIL_ADDRESS][DOMAIN_NAME]"
select select "AU"
type input "[PHONE_NUMBER]"
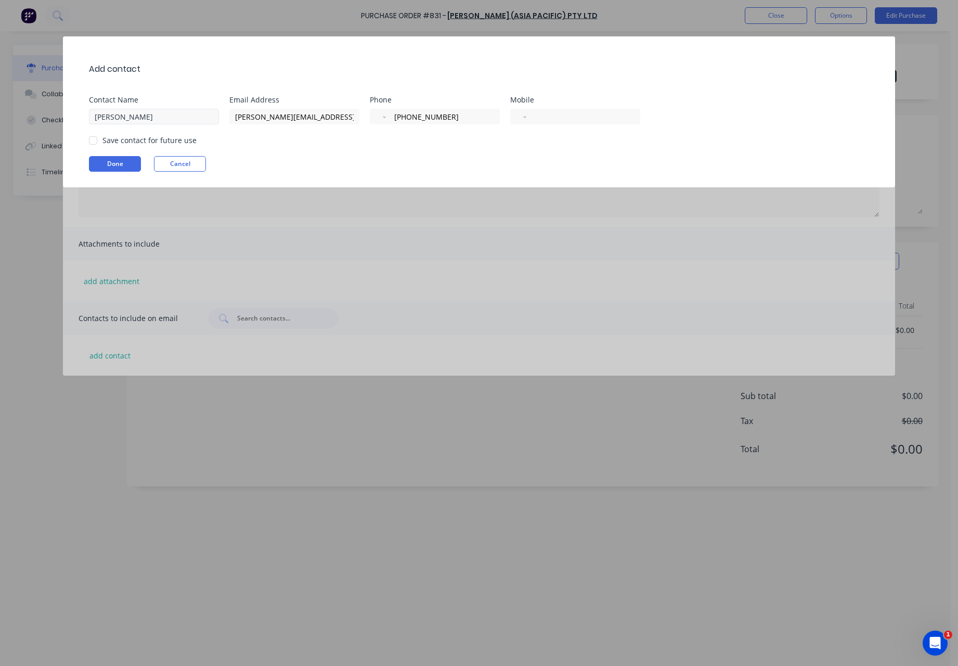
select select "AU"
type input "[PHONE_NUMBER]"
click at [126, 164] on button "Done" at bounding box center [115, 164] width 52 height 16
type textarea "x"
type textarea "Hi, Please find attached our Purchase Order for your attention. Should you requ…"
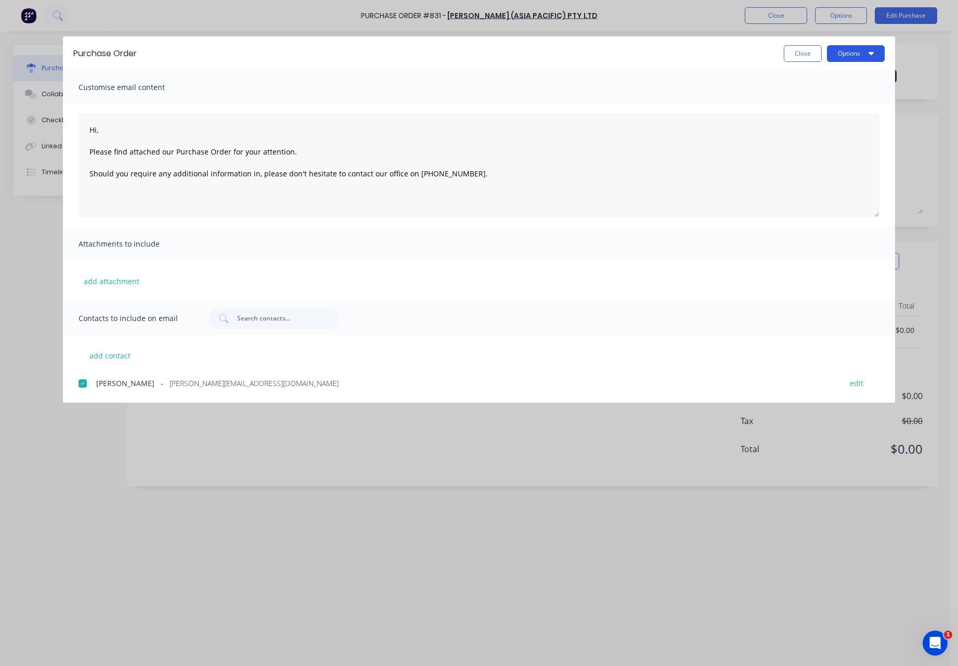
click at [849, 53] on button "Options" at bounding box center [856, 53] width 58 height 17
click at [829, 95] on div "Print" at bounding box center [835, 100] width 80 height 15
type textarea "x"
type textarea "Hi, Please find attached our Purchase Order for your attention. Should you requ…"
type textarea "x"
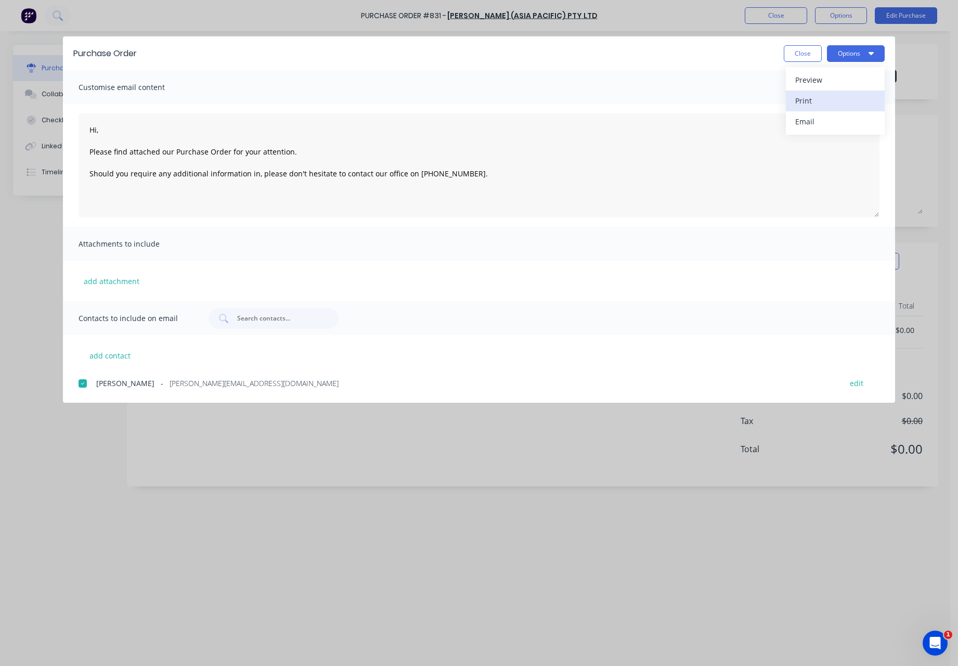
type textarea "Hi, Please find attached our Purchase Order for your attention. Should you requ…"
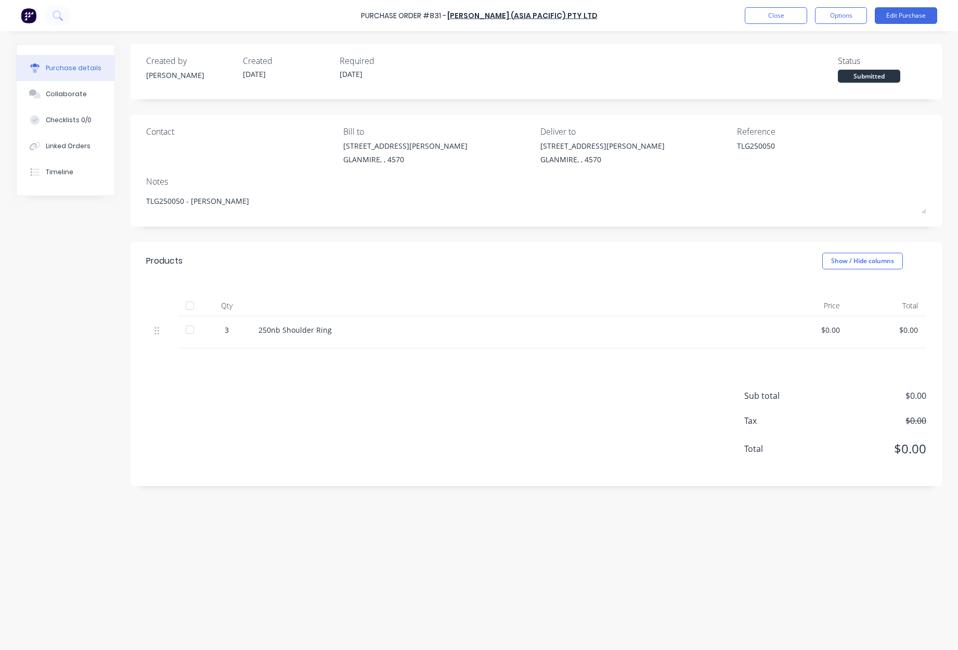
type textarea "x"
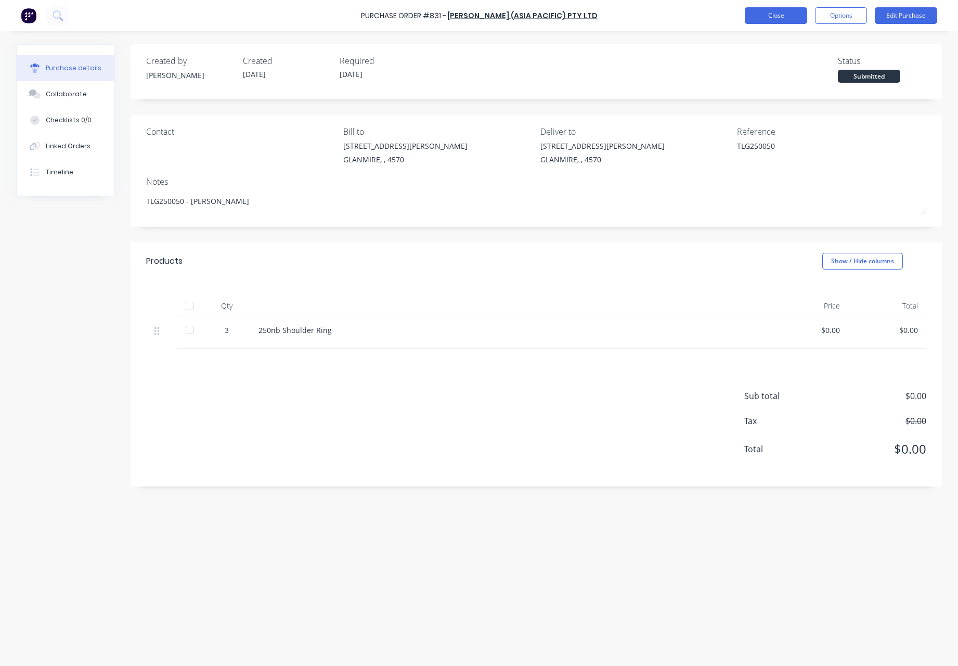
click at [788, 19] on button "Close" at bounding box center [776, 15] width 62 height 17
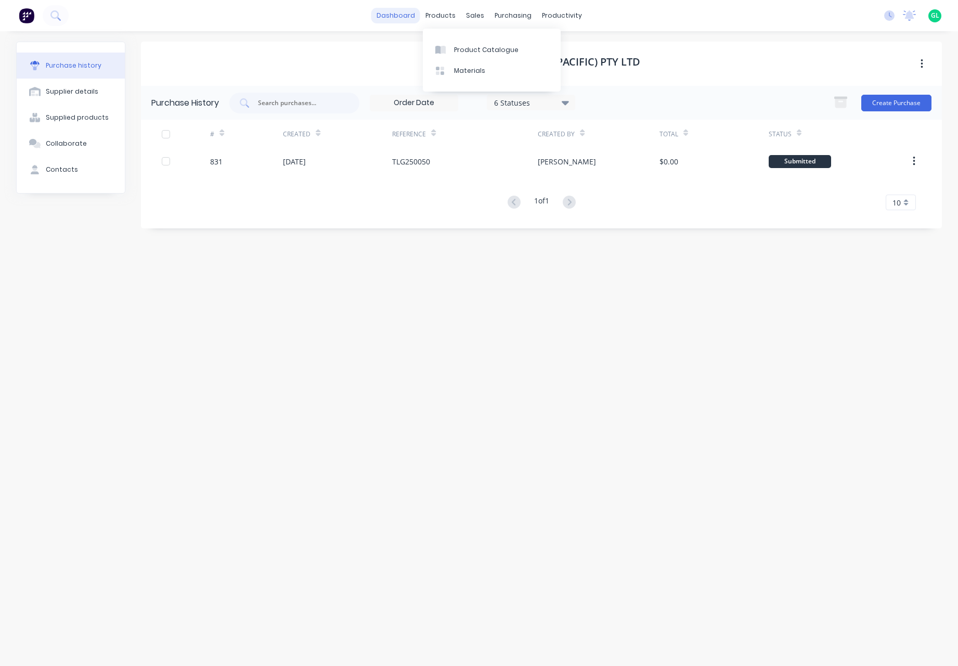
click at [409, 14] on link "dashboard" at bounding box center [395, 16] width 49 height 16
